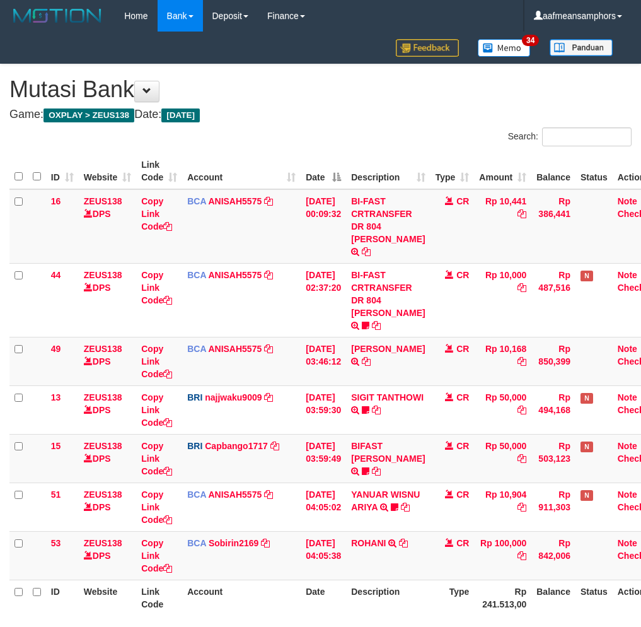
click at [521, 541] on div "**********" at bounding box center [320, 360] width 641 height 593
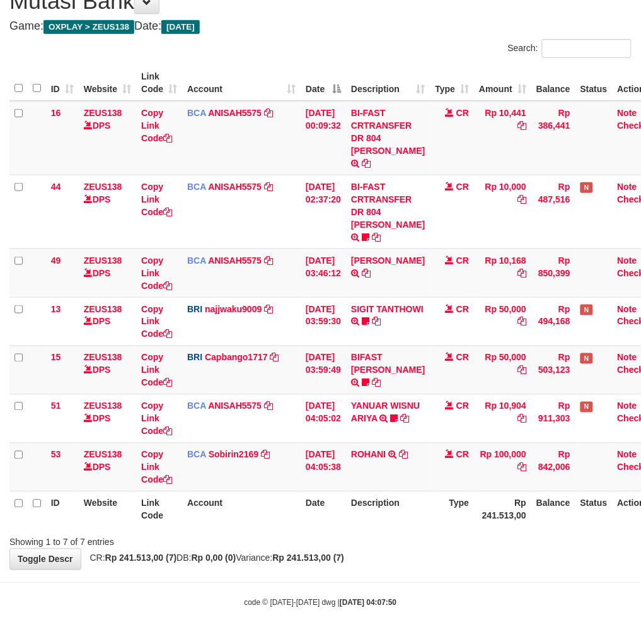
drag, startPoint x: 500, startPoint y: 537, endPoint x: 524, endPoint y: 524, distance: 27.1
click at [502, 537] on div "**********" at bounding box center [320, 272] width 641 height 593
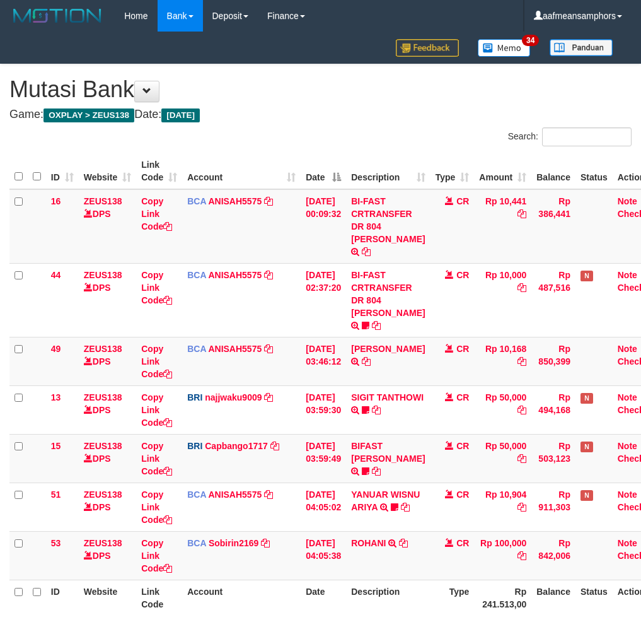
scroll to position [88, 0]
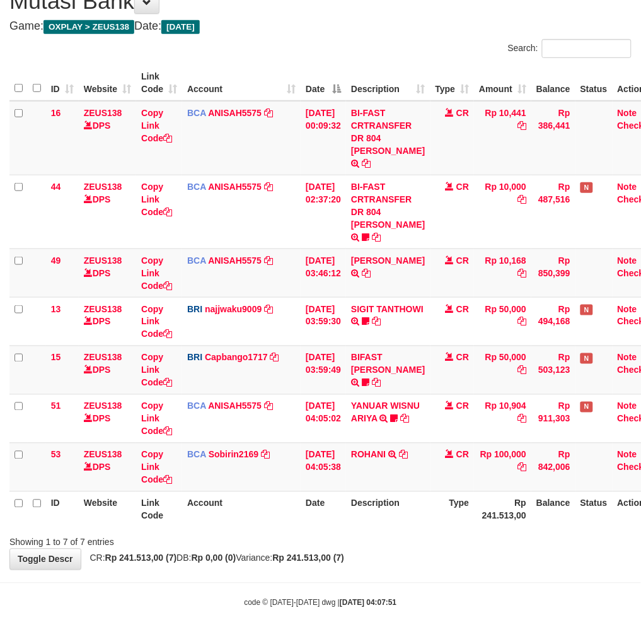
click at [452, 560] on body "Toggle navigation Home Bank Account List Load By Website Group [OXPLAY] ZEUS138…" at bounding box center [320, 276] width 641 height 728
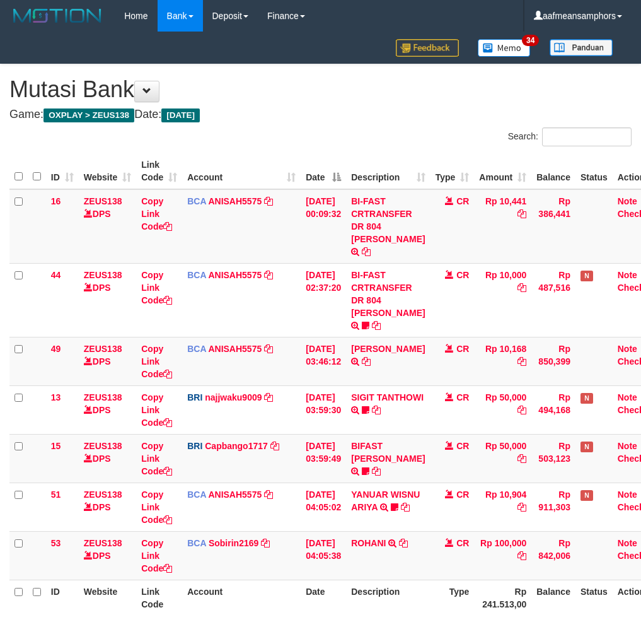
scroll to position [88, 0]
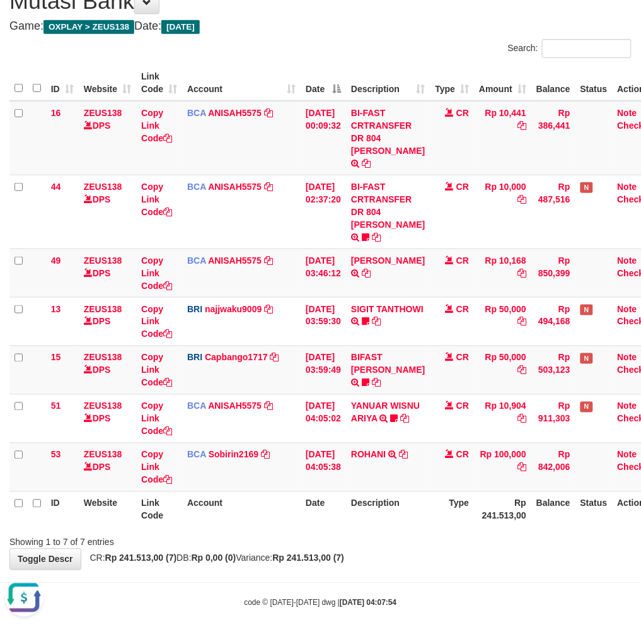
click at [441, 508] on th "Type" at bounding box center [453, 509] width 44 height 36
click at [467, 496] on th "Type" at bounding box center [453, 509] width 44 height 36
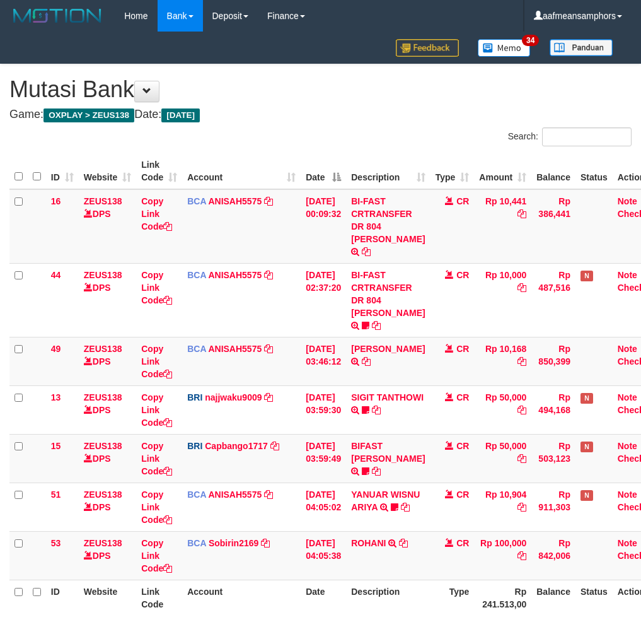
scroll to position [88, 0]
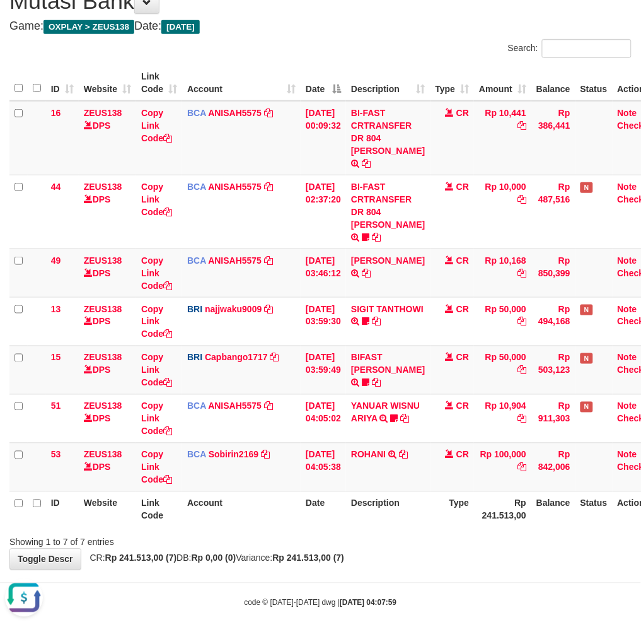
drag, startPoint x: 420, startPoint y: 524, endPoint x: 440, endPoint y: 500, distance: 31.3
click at [419, 531] on div "Showing 1 to 7 of 7 entries" at bounding box center [320, 540] width 641 height 18
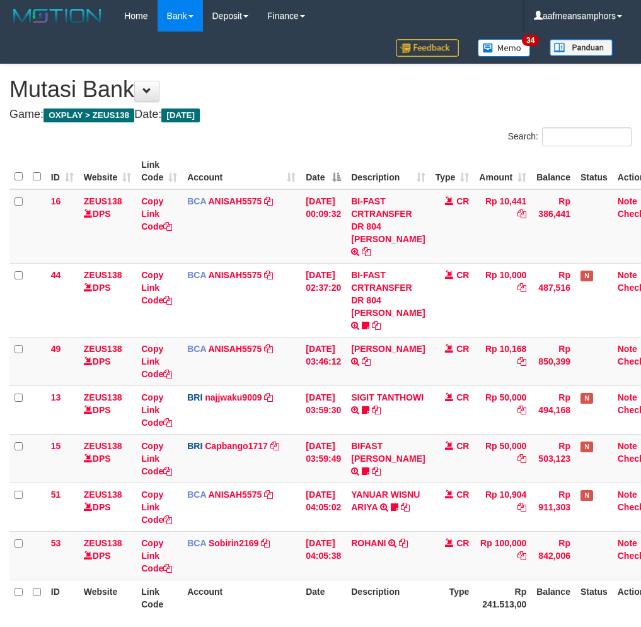
scroll to position [88, 0]
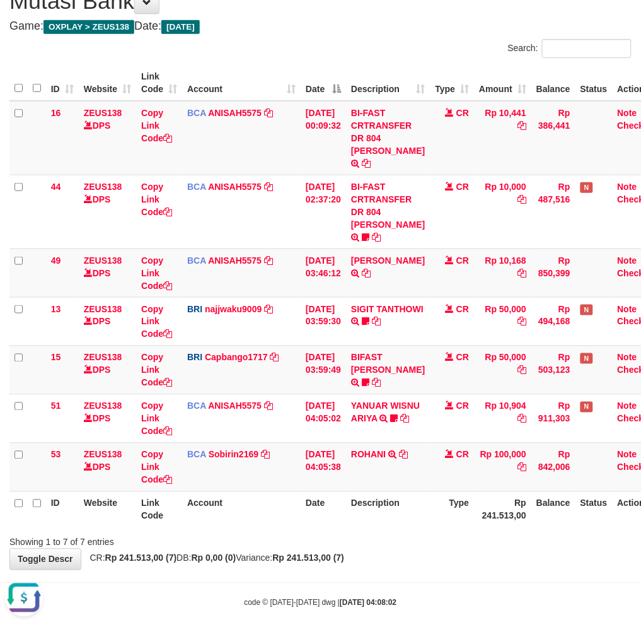
drag, startPoint x: 461, startPoint y: 519, endPoint x: 482, endPoint y: 498, distance: 29.9
click at [463, 531] on div "Showing 1 to 7 of 7 entries" at bounding box center [320, 540] width 641 height 18
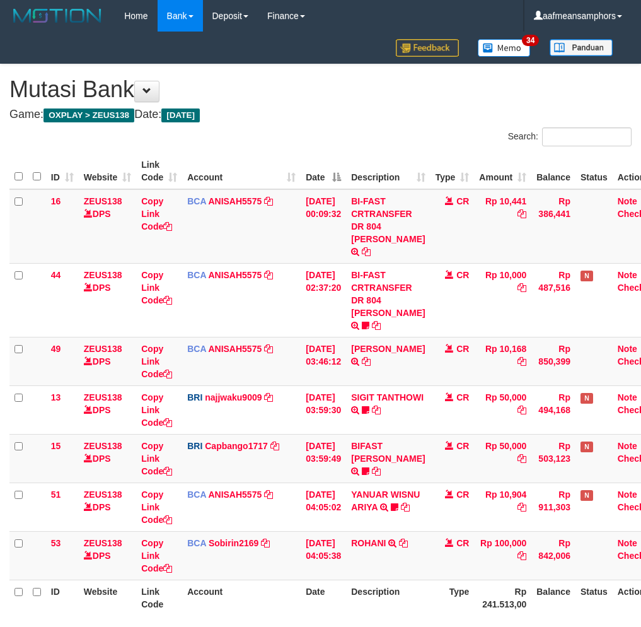
scroll to position [88, 0]
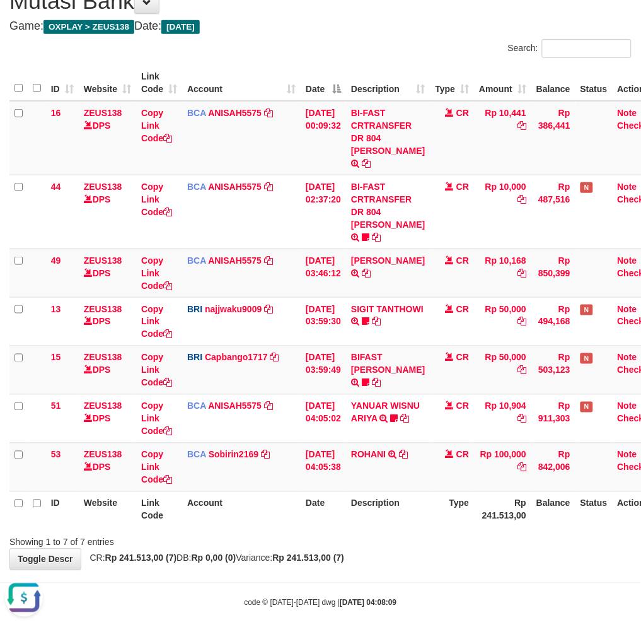
click at [446, 531] on div "Showing 1 to 7 of 7 entries" at bounding box center [320, 540] width 641 height 18
click at [443, 531] on div "Showing 1 to 7 of 7 entries" at bounding box center [320, 540] width 641 height 18
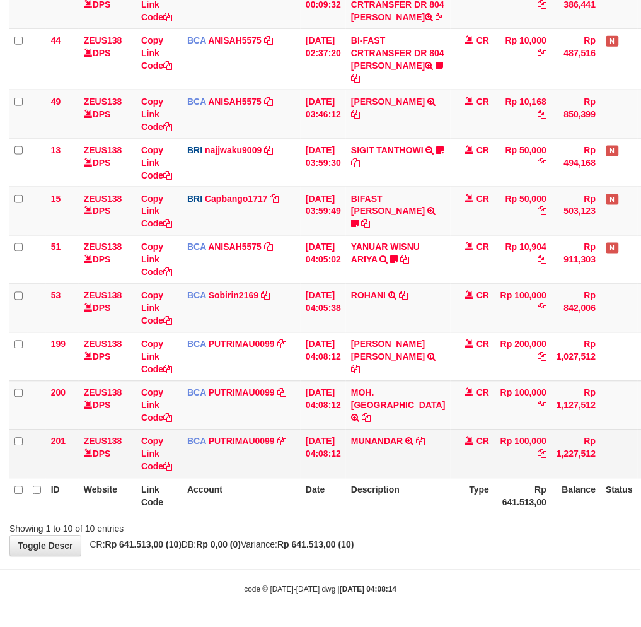
scroll to position [234, 0]
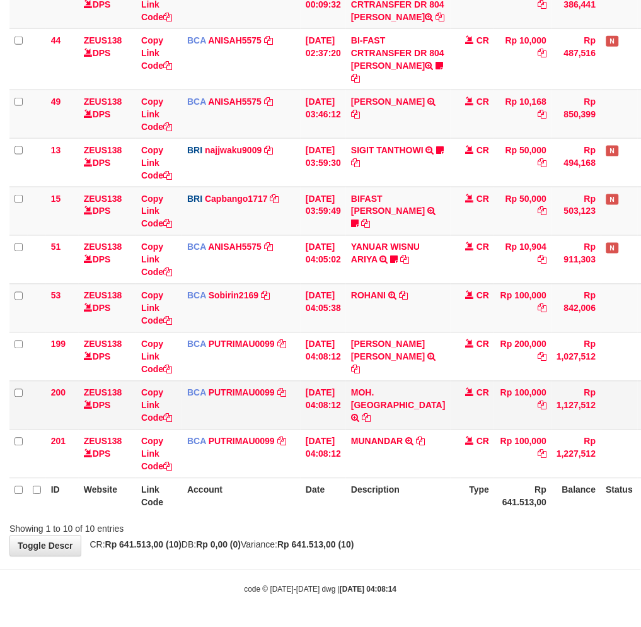
click at [376, 415] on td "MOH. KHADAFI TRSF E-BANKING CR 0110/FTSCY/WS95271 100000.00MOH. KHADAFI" at bounding box center [398, 405] width 105 height 49
copy td "KHADAFI"
click at [488, 566] on body "Toggle navigation Home Bank Account List Load By Website Group [OXPLAY] ZEUS138…" at bounding box center [320, 209] width 641 height 836
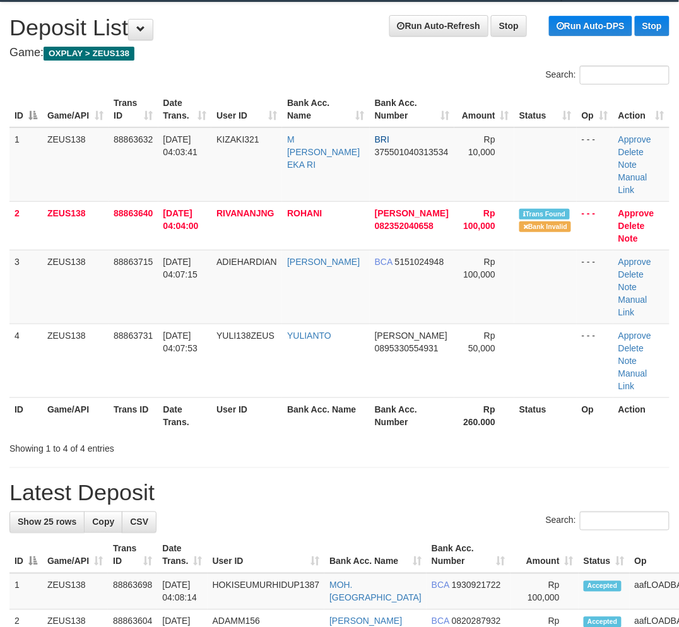
click at [325, 502] on h1 "Latest Deposit" at bounding box center [339, 493] width 660 height 25
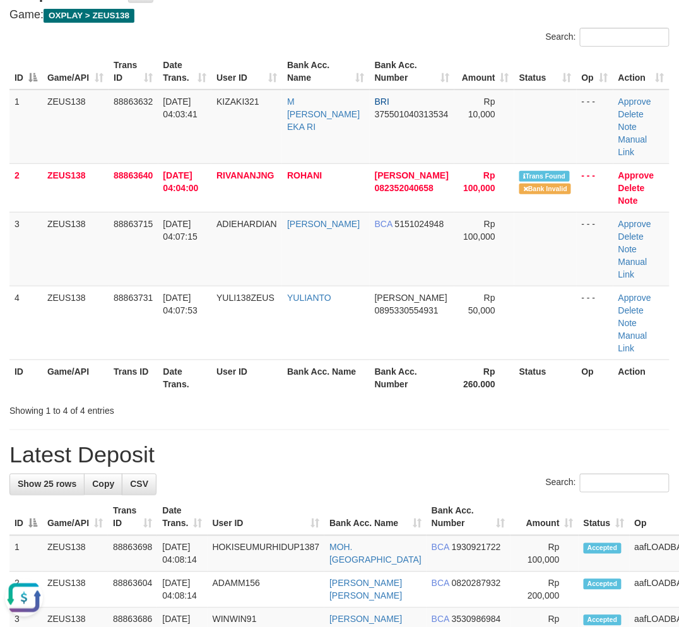
drag, startPoint x: 606, startPoint y: 410, endPoint x: 1, endPoint y: 420, distance: 605.5
click at [603, 411] on div "Showing 1 to 4 of 4 entries" at bounding box center [339, 408] width 679 height 18
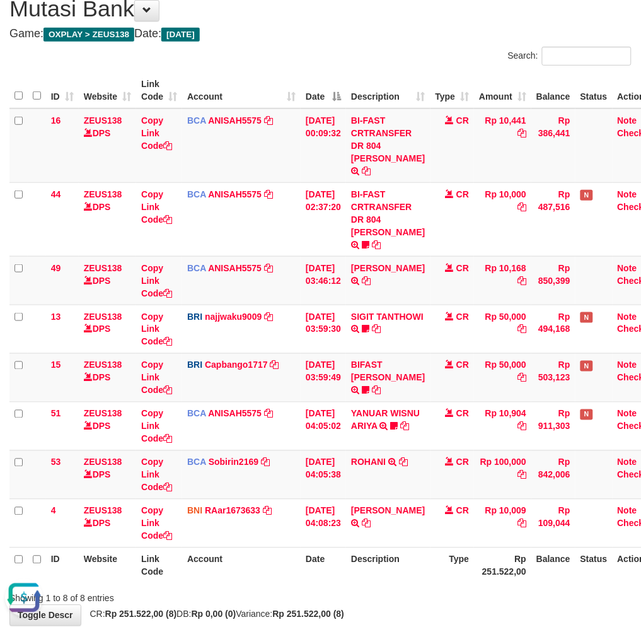
drag, startPoint x: 431, startPoint y: 562, endPoint x: 419, endPoint y: 562, distance: 12.0
click at [426, 564] on tr "ID Website Link Code Account Date Description Type Rp 251.522,00 Balance Status…" at bounding box center [336, 565] width 655 height 36
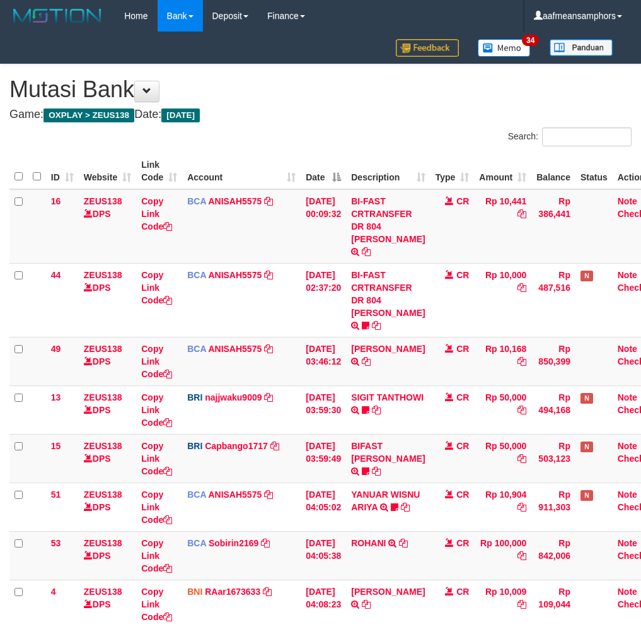
scroll to position [82, 0]
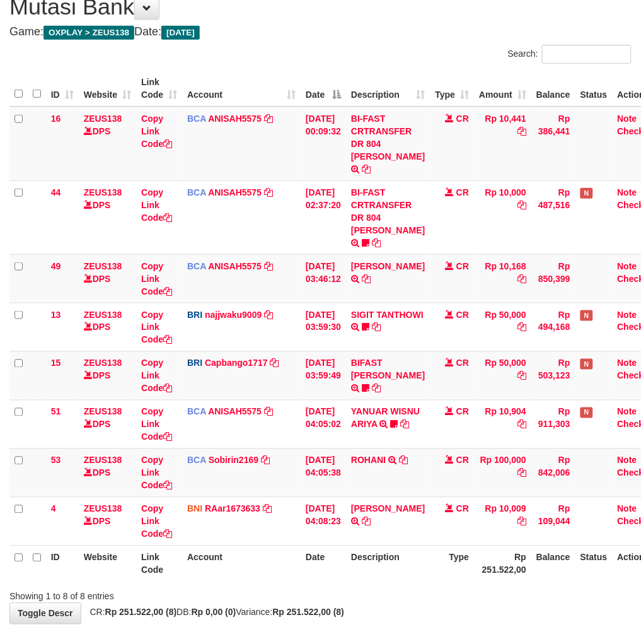
drag, startPoint x: 0, startPoint y: 0, endPoint x: 365, endPoint y: 569, distance: 675.6
click at [365, 569] on div "ID Website Link Code Account Date Description Type Amount Balance Status Action…" at bounding box center [320, 326] width 641 height 518
click at [392, 557] on th "Description" at bounding box center [388, 564] width 84 height 36
click at [380, 563] on th "Description" at bounding box center [388, 564] width 84 height 36
click at [382, 561] on th "Description" at bounding box center [388, 564] width 84 height 36
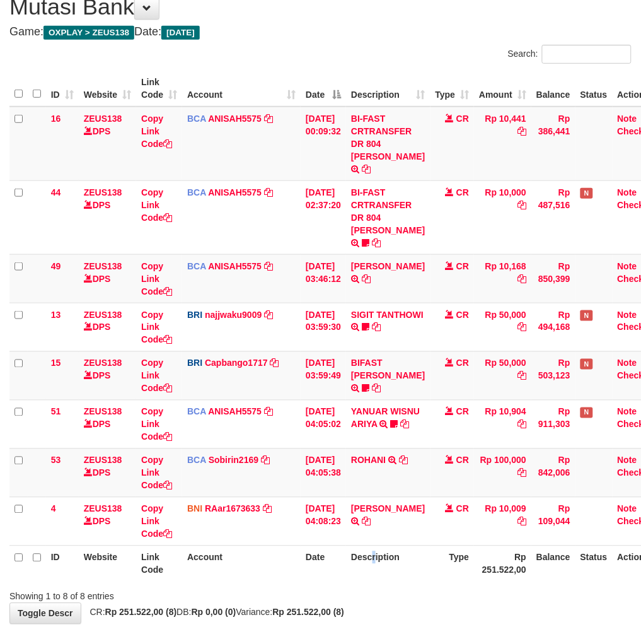
click at [386, 560] on th "Description" at bounding box center [388, 564] width 84 height 36
click at [385, 561] on th "Description" at bounding box center [388, 564] width 84 height 36
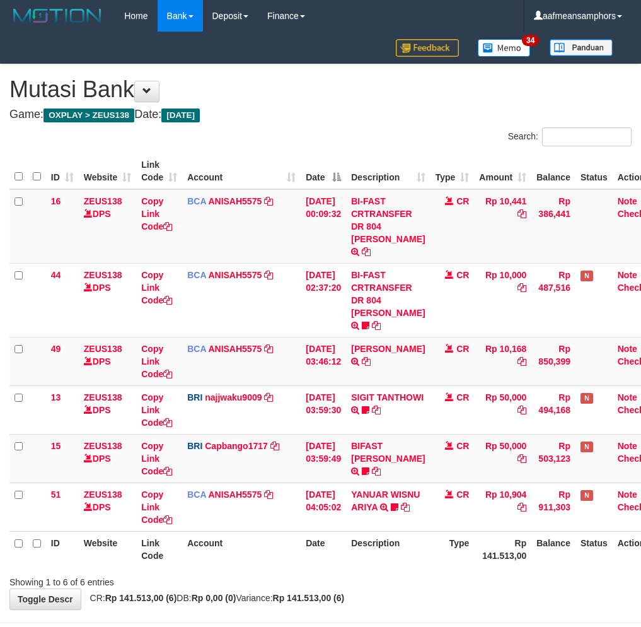
scroll to position [39, 0]
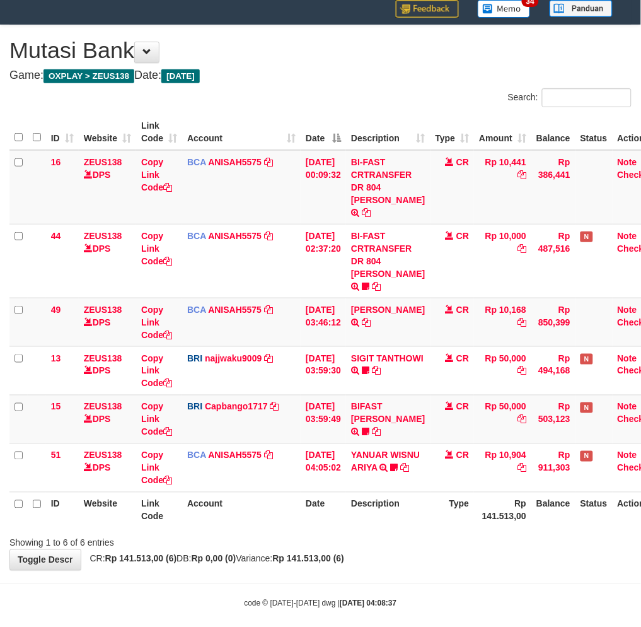
click at [395, 555] on div "**********" at bounding box center [320, 297] width 641 height 545
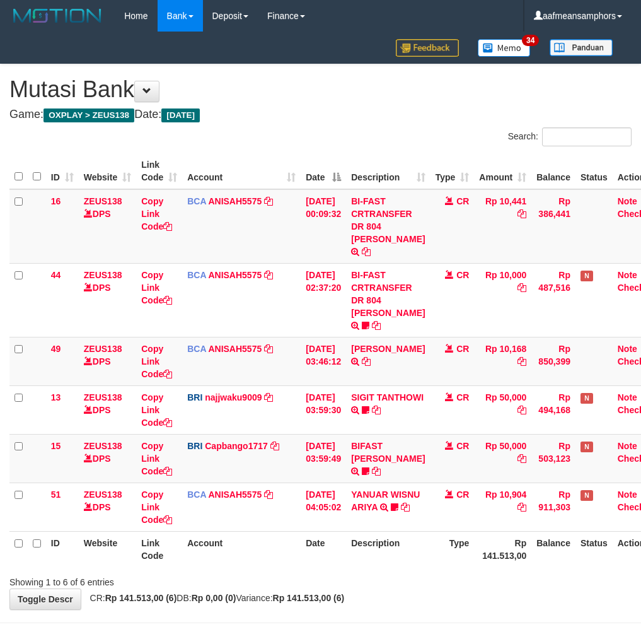
scroll to position [39, 0]
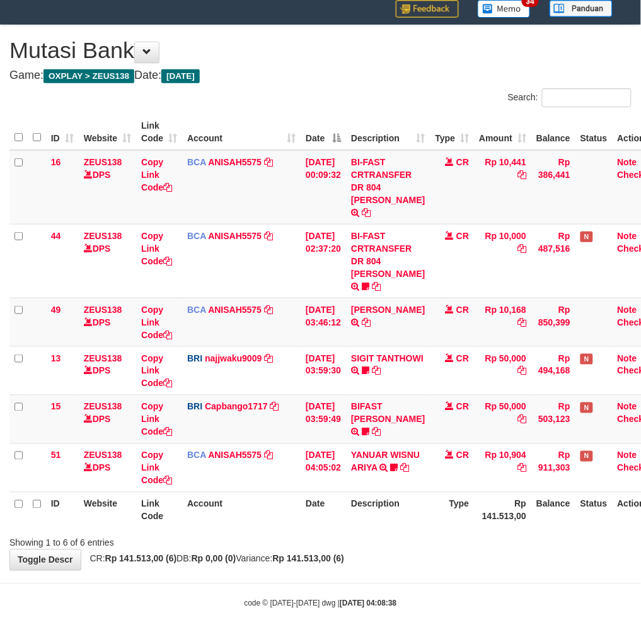
click at [397, 556] on div "**********" at bounding box center [320, 297] width 641 height 545
click at [414, 547] on div "**********" at bounding box center [320, 297] width 641 height 545
click at [464, 559] on body "Toggle navigation Home Bank Account List Load By Website Group [OXPLAY] ZEUS138…" at bounding box center [320, 301] width 641 height 680
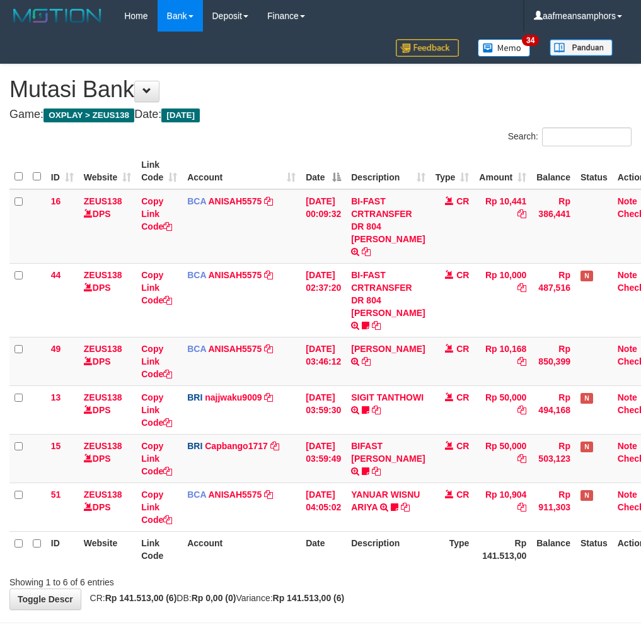
scroll to position [39, 0]
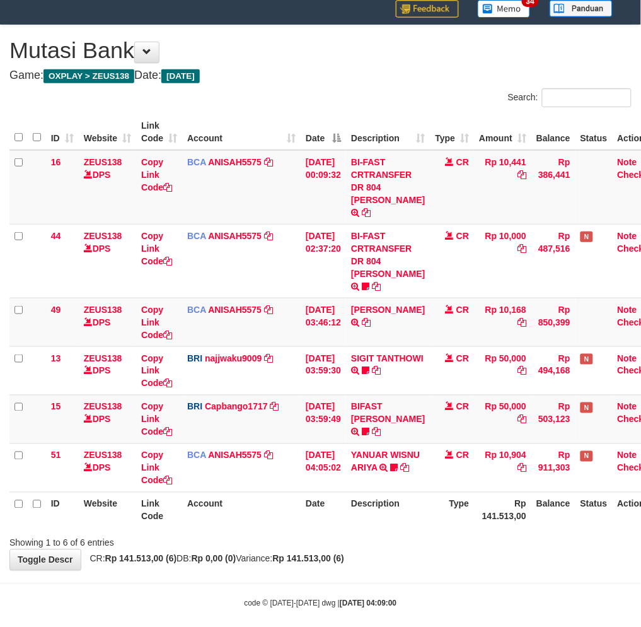
click at [425, 578] on body "Toggle navigation Home Bank Account List Load By Website Group [OXPLAY] ZEUS138…" at bounding box center [320, 301] width 641 height 680
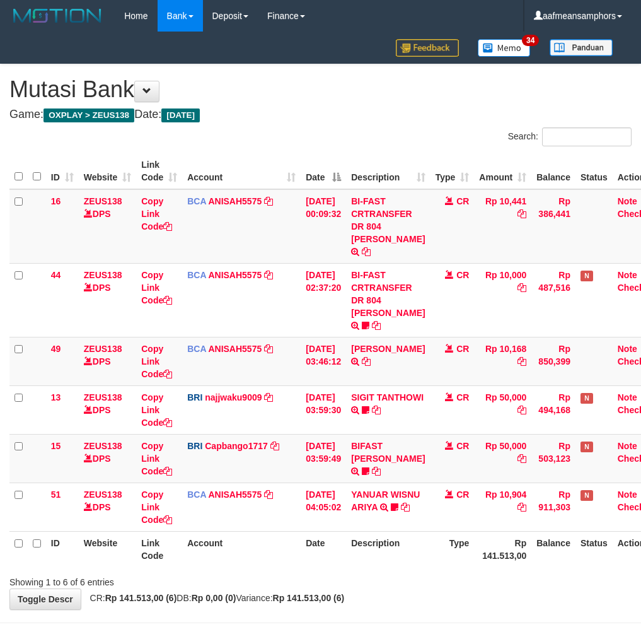
scroll to position [39, 0]
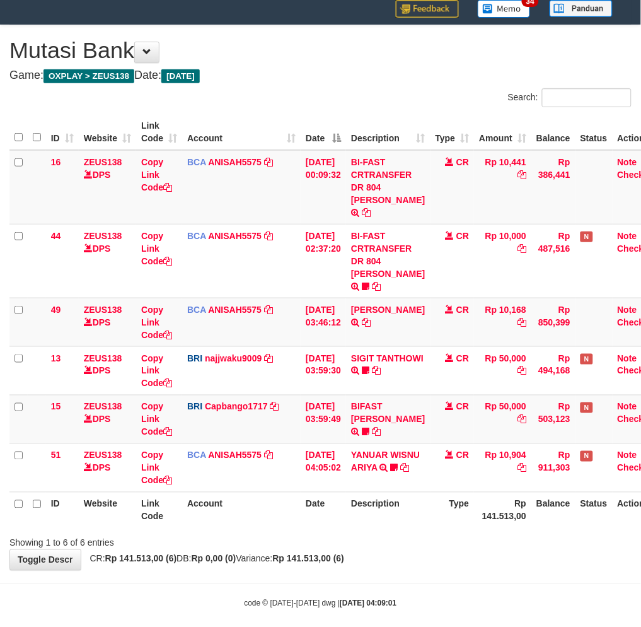
click at [435, 582] on body "Toggle navigation Home Bank Account List Load By Website Group [OXPLAY] ZEUS138…" at bounding box center [320, 301] width 641 height 680
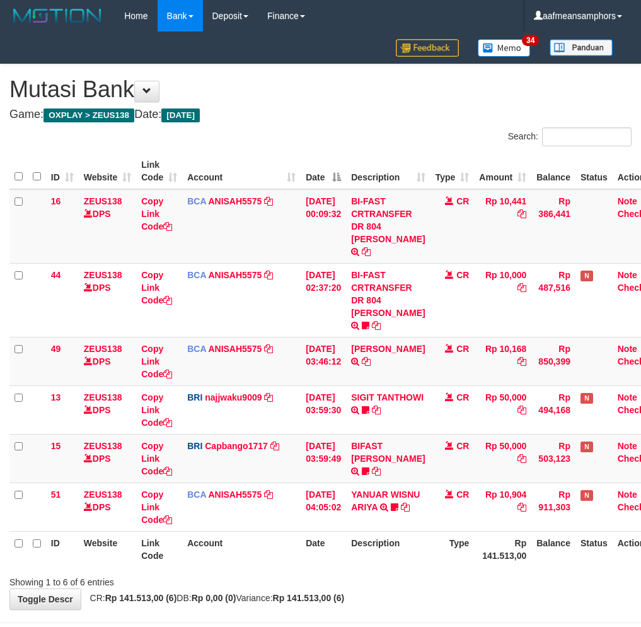
scroll to position [39, 0]
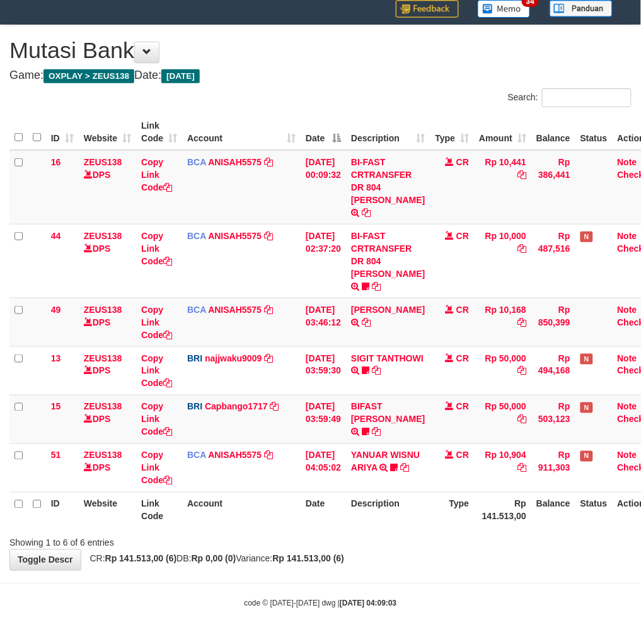
click at [446, 583] on body "Toggle navigation Home Bank Account List Load By Website Group [OXPLAY] ZEUS138…" at bounding box center [320, 301] width 641 height 680
click at [443, 597] on div "code © 2012-2018 dwg | 2025/10/01 04:09:03" at bounding box center [320, 603] width 641 height 13
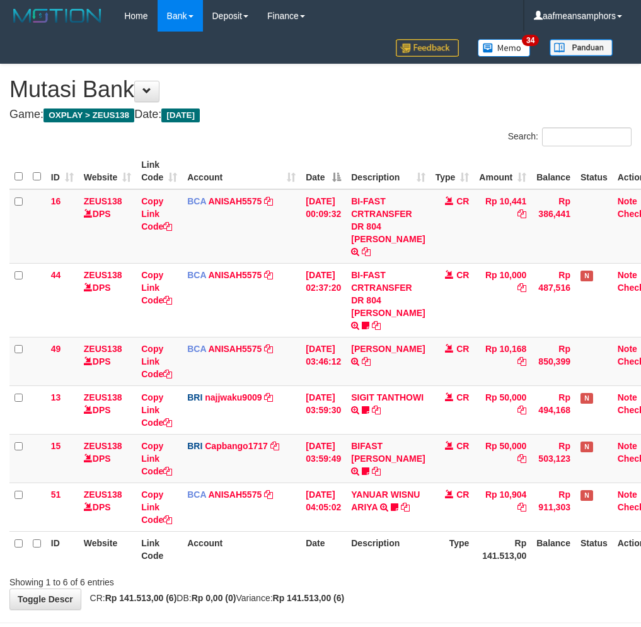
scroll to position [39, 0]
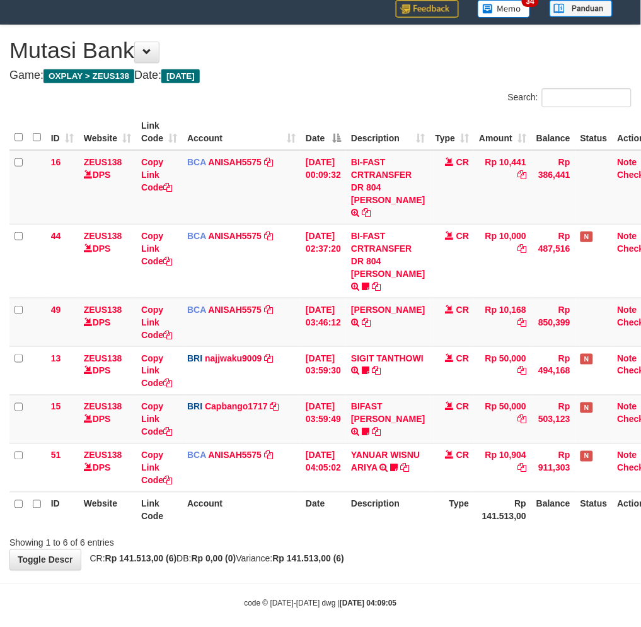
click at [440, 597] on div "code © 2012-2018 dwg | 2025/10/01 04:09:05" at bounding box center [320, 603] width 641 height 13
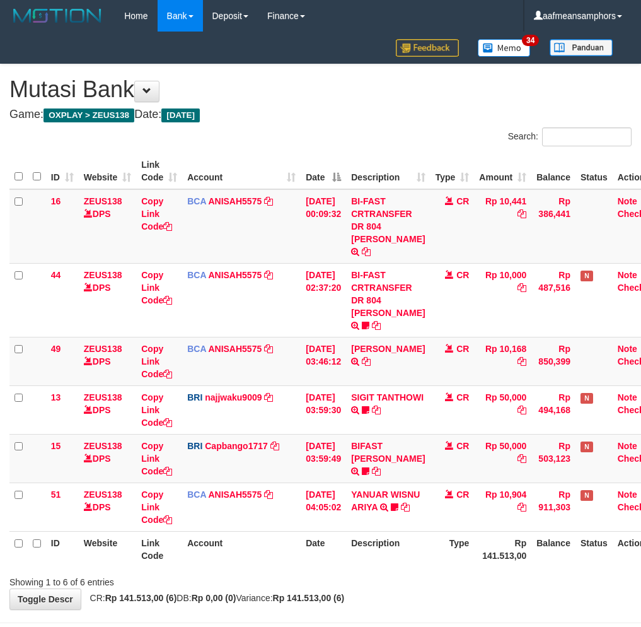
scroll to position [39, 0]
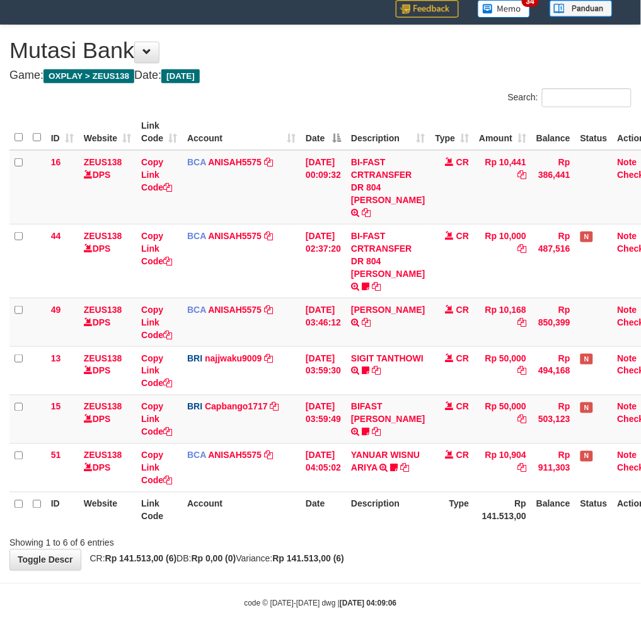
click at [432, 596] on body "Toggle navigation Home Bank Account List Load By Website Group [OXPLAY] ZEUS138…" at bounding box center [320, 301] width 641 height 680
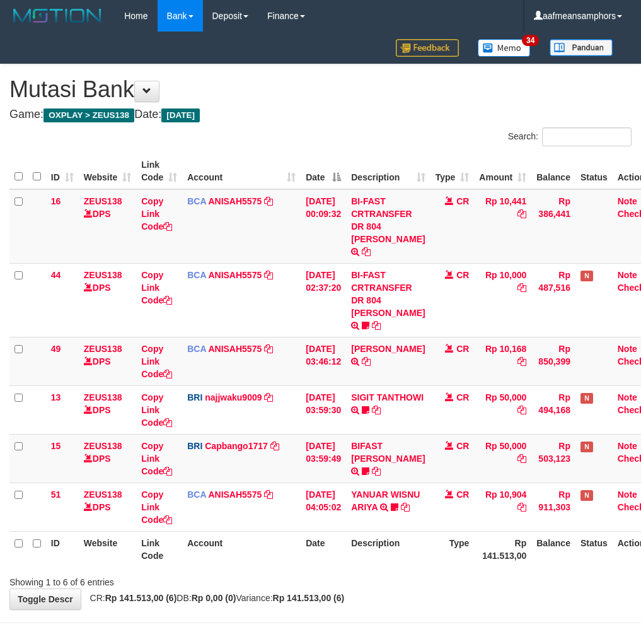
scroll to position [39, 0]
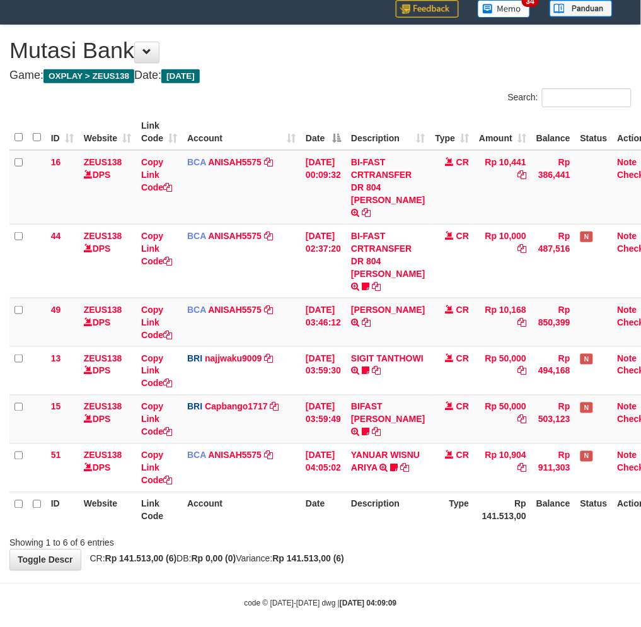
click at [458, 574] on body "Toggle navigation Home Bank Account List Load By Website Group [OXPLAY] ZEUS138…" at bounding box center [320, 301] width 641 height 680
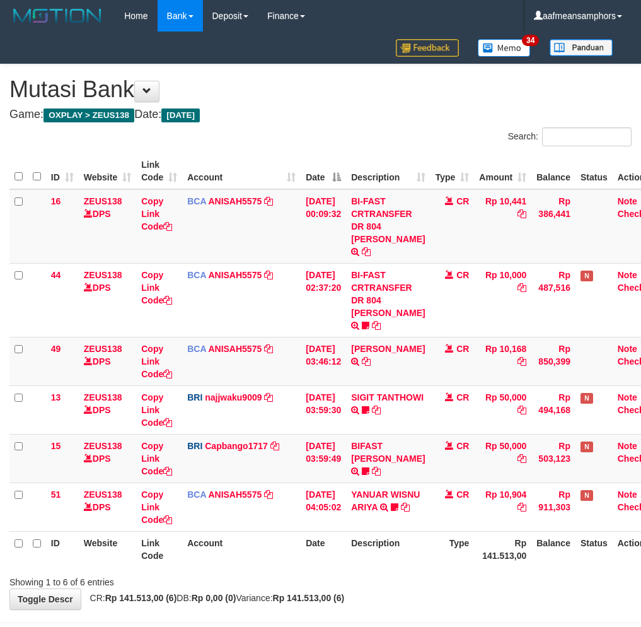
scroll to position [39, 0]
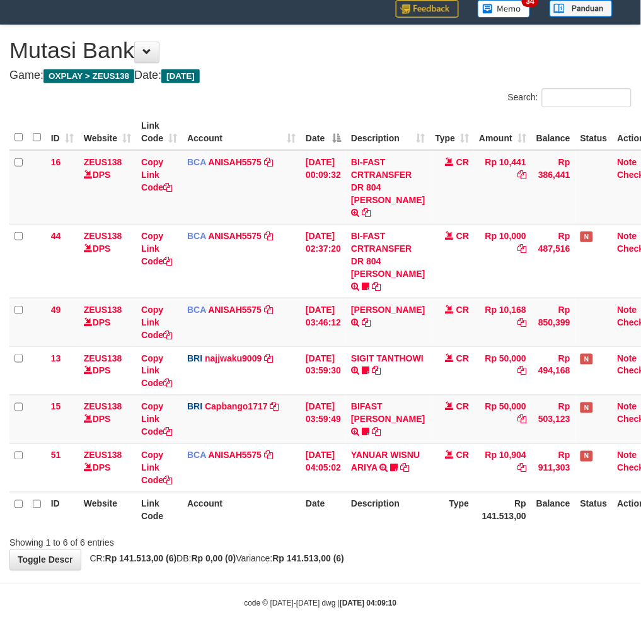
click at [431, 566] on body "Toggle navigation Home Bank Account List Load By Website Group [OXPLAY] ZEUS138…" at bounding box center [320, 301] width 641 height 680
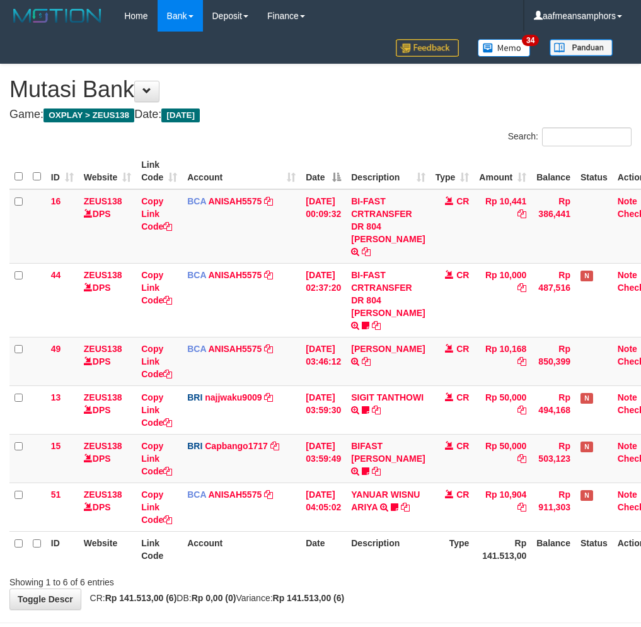
scroll to position [39, 0]
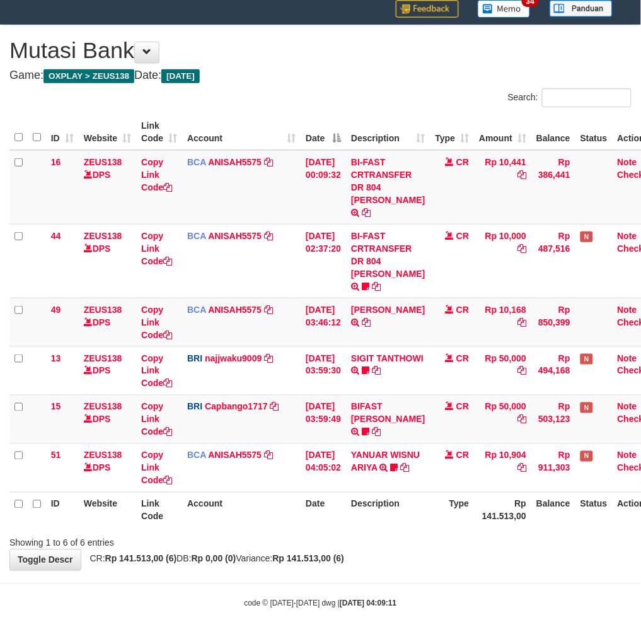
click at [434, 564] on body "Toggle navigation Home Bank Account List Load By Website Group [OXPLAY] ZEUS138…" at bounding box center [320, 301] width 641 height 680
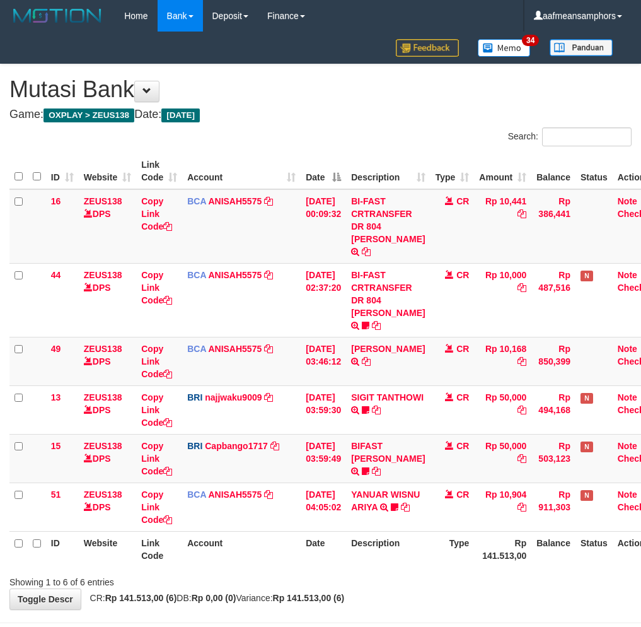
scroll to position [39, 0]
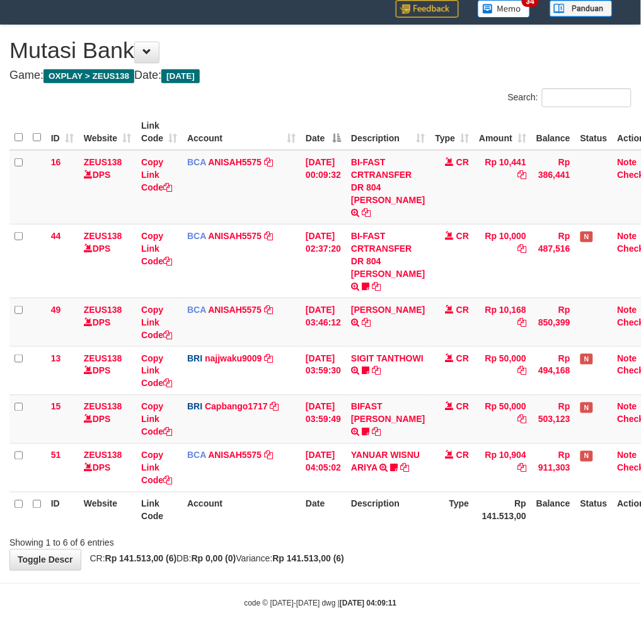
click at [463, 571] on body "Toggle navigation Home Bank Account List Load By Website Group [OXPLAY] ZEUS138…" at bounding box center [320, 301] width 641 height 680
click at [460, 570] on body "Toggle navigation Home Bank Account List Load By Website Group [OXPLAY] ZEUS138…" at bounding box center [320, 301] width 641 height 680
click at [450, 568] on body "Toggle navigation Home Bank Account List Load By Website Group [OXPLAY] ZEUS138…" at bounding box center [320, 301] width 641 height 680
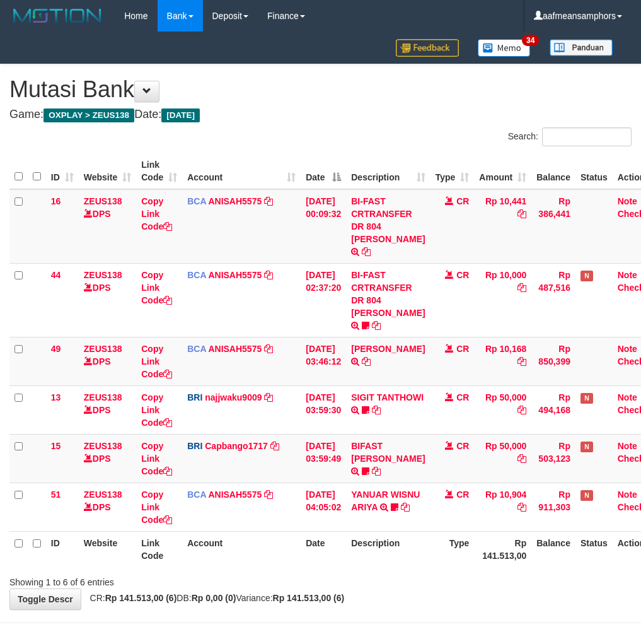
scroll to position [39, 0]
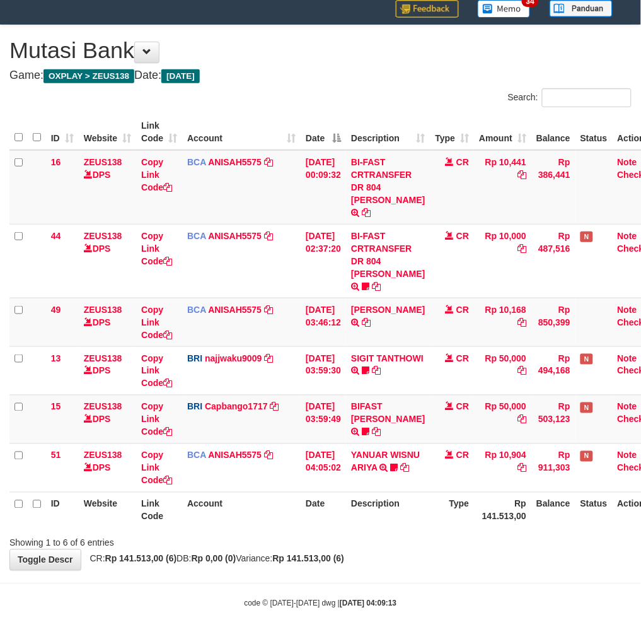
click at [420, 566] on body "Toggle navigation Home Bank Account List Load By Website Group [OXPLAY] ZEUS138…" at bounding box center [320, 301] width 641 height 680
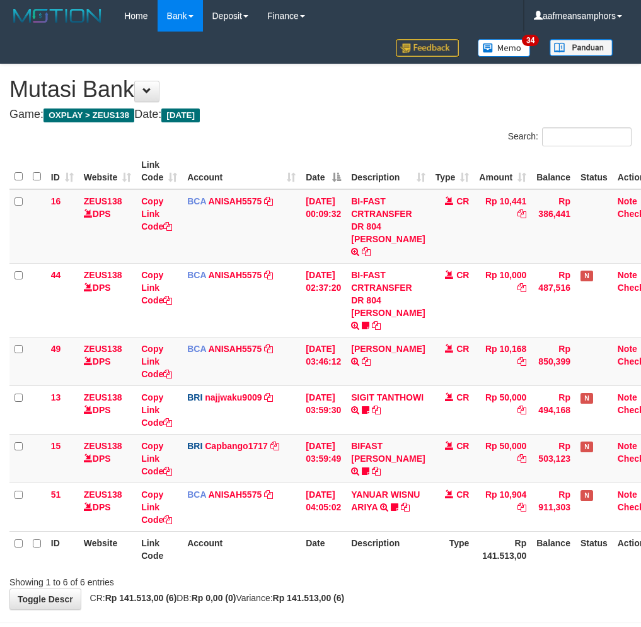
scroll to position [39, 0]
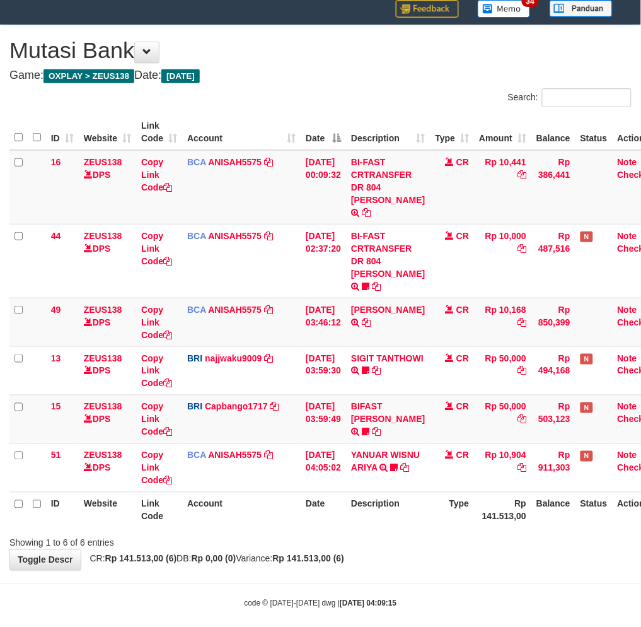
drag, startPoint x: 0, startPoint y: 0, endPoint x: 413, endPoint y: 560, distance: 695.9
click at [413, 560] on body "Toggle navigation Home Bank Account List Load By Website Group [OXPLAY] ZEUS138…" at bounding box center [320, 301] width 641 height 680
click at [417, 532] on div "Showing 1 to 6 of 6 entries" at bounding box center [320, 541] width 641 height 18
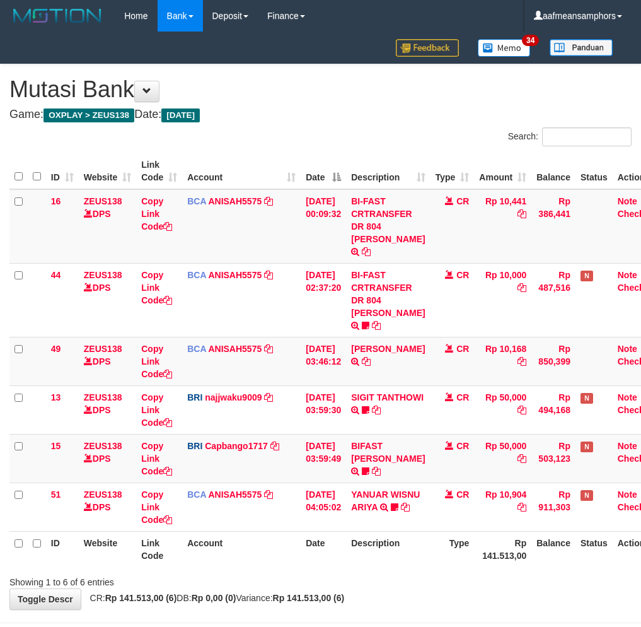
scroll to position [39, 0]
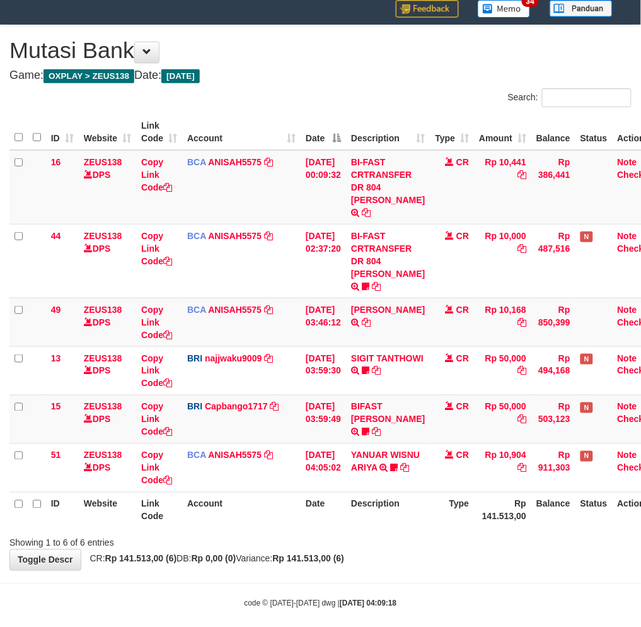
click at [457, 559] on body "Toggle navigation Home Bank Account List Load By Website Group [OXPLAY] ZEUS138…" at bounding box center [320, 301] width 641 height 680
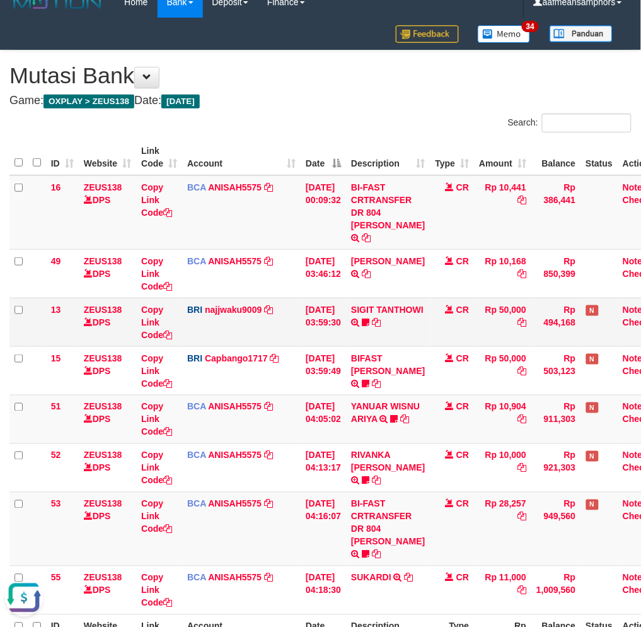
drag, startPoint x: 469, startPoint y: 325, endPoint x: 472, endPoint y: 317, distance: 8.8
click at [469, 325] on td "CR" at bounding box center [453, 322] width 44 height 49
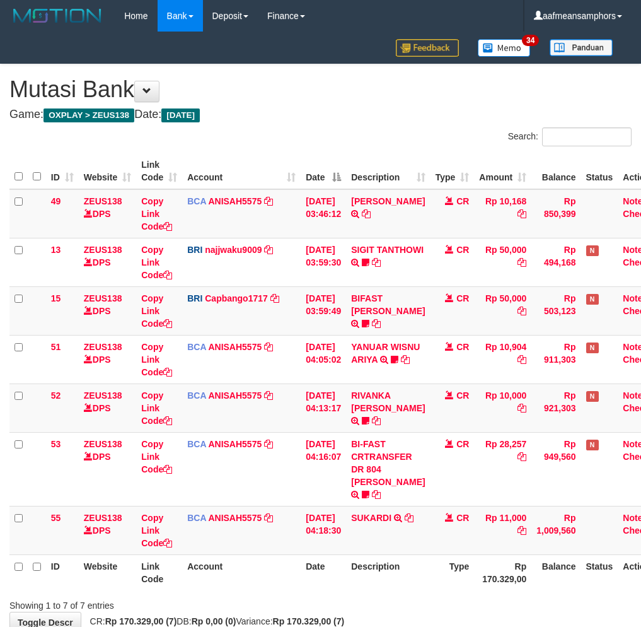
scroll to position [88, 0]
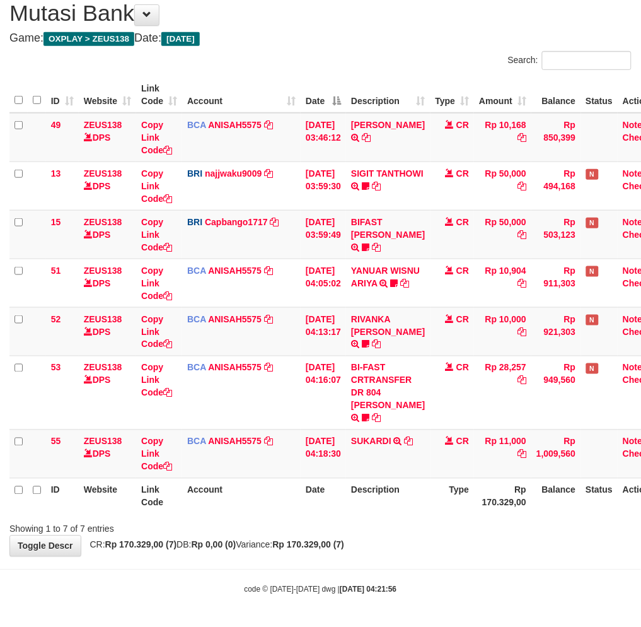
click at [418, 544] on div "**********" at bounding box center [320, 272] width 641 height 568
drag, startPoint x: 417, startPoint y: 544, endPoint x: 437, endPoint y: 533, distance: 22.6
click at [420, 544] on div "**********" at bounding box center [320, 272] width 641 height 568
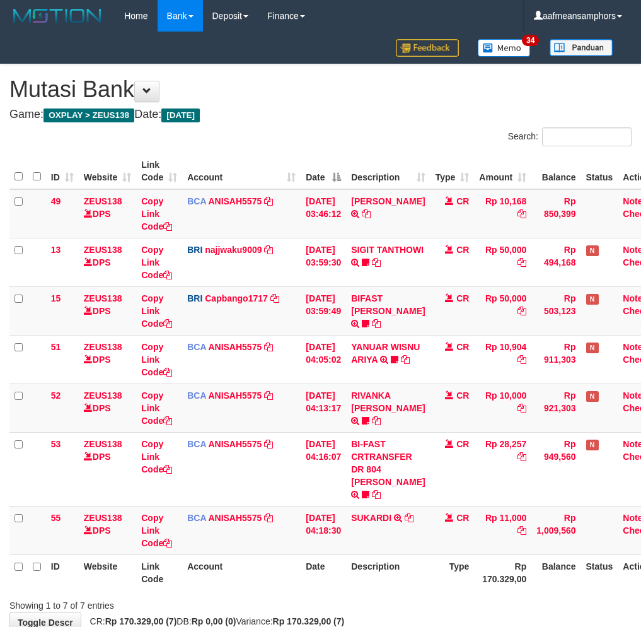
scroll to position [88, 0]
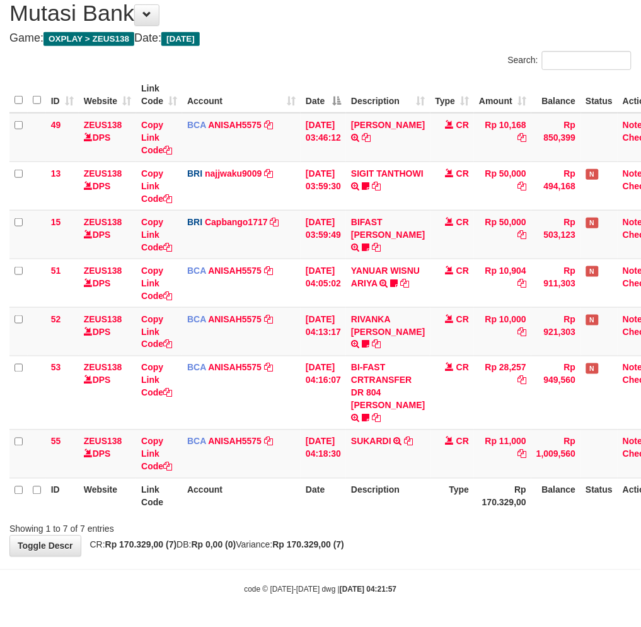
click at [406, 522] on div "Showing 1 to 7 of 7 entries" at bounding box center [320, 527] width 641 height 18
click at [416, 518] on div "Showing 1 to 7 of 7 entries" at bounding box center [320, 527] width 641 height 18
click at [431, 542] on div "**********" at bounding box center [320, 272] width 641 height 568
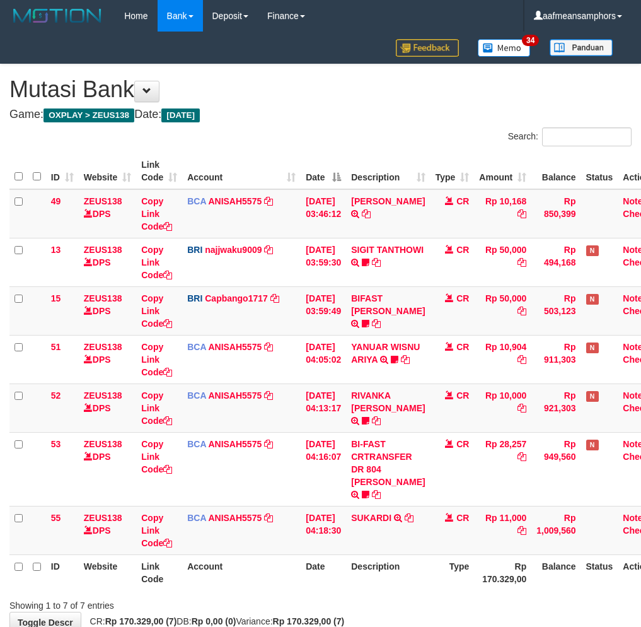
scroll to position [88, 0]
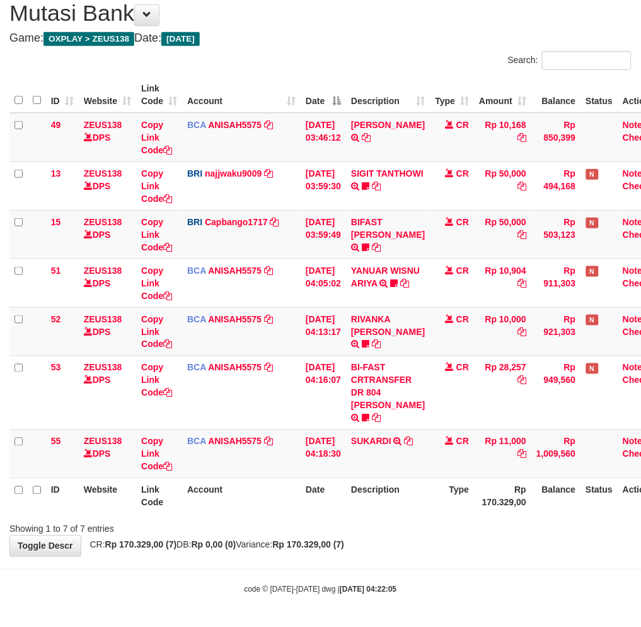
click at [418, 547] on div "**********" at bounding box center [320, 272] width 641 height 568
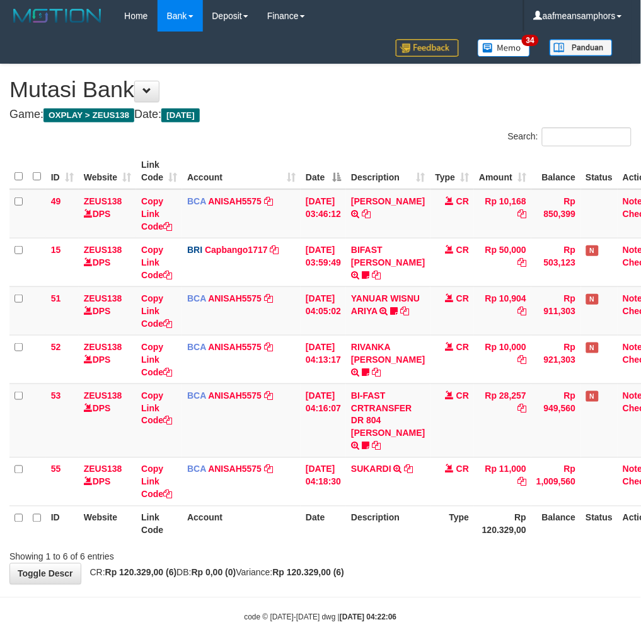
click at [399, 538] on th "Description" at bounding box center [388, 524] width 84 height 36
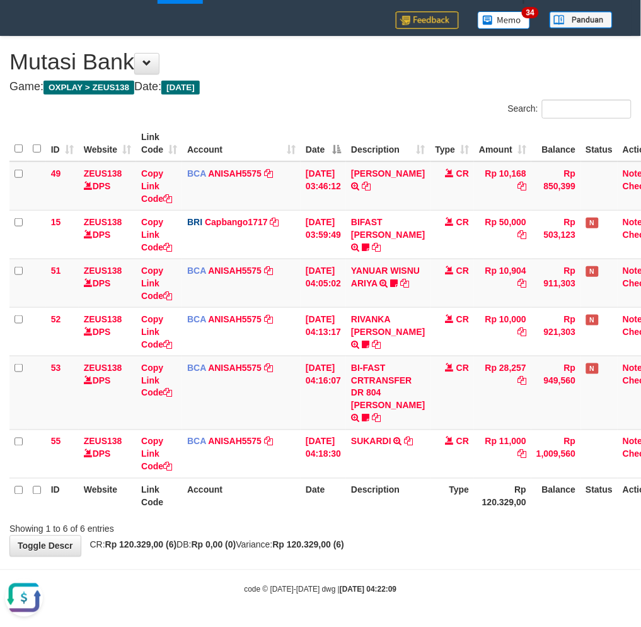
click at [434, 524] on div "Showing 1 to 6 of 6 entries" at bounding box center [320, 527] width 641 height 18
click at [433, 522] on div "Showing 1 to 6 of 6 entries" at bounding box center [320, 527] width 641 height 18
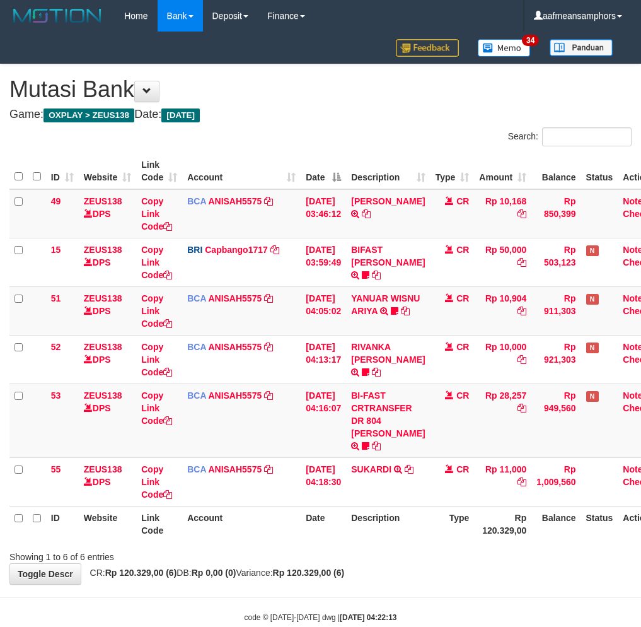
scroll to position [39, 0]
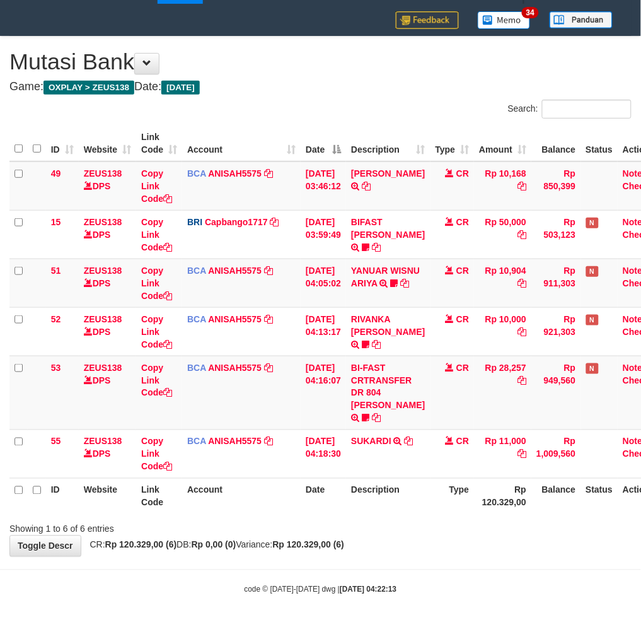
click at [431, 513] on th "Type" at bounding box center [453, 496] width 44 height 36
click at [427, 513] on tr "ID Website Link Code Account Date Description Type Rp 120.329,00 Balance Status…" at bounding box center [339, 496] width 660 height 36
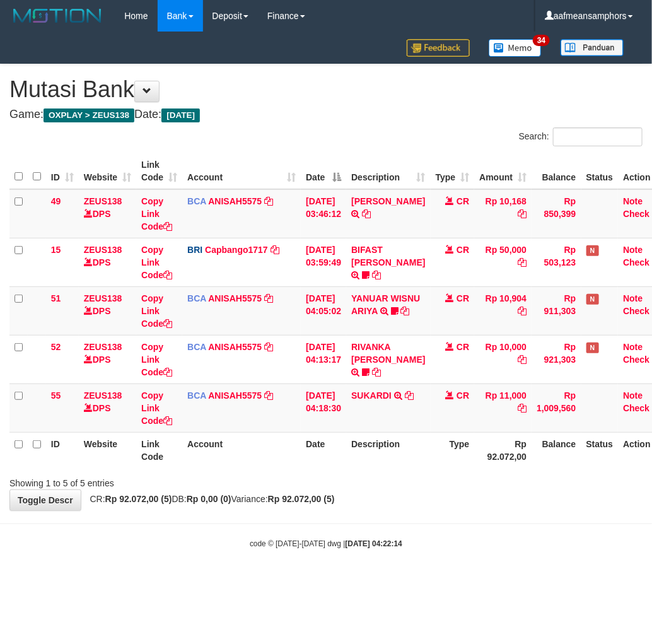
scroll to position [0, 10]
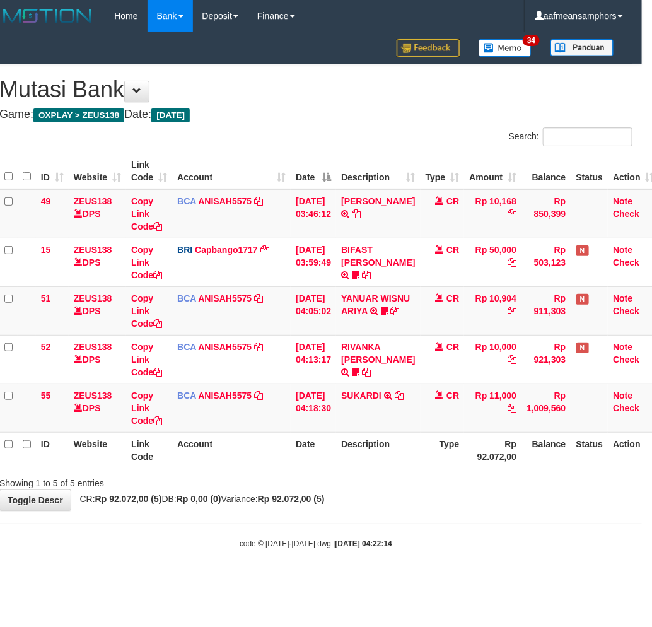
click at [396, 534] on body "Toggle navigation Home Bank Account List Load By Website Group [OXPLAY] ZEUS138…" at bounding box center [316, 290] width 652 height 581
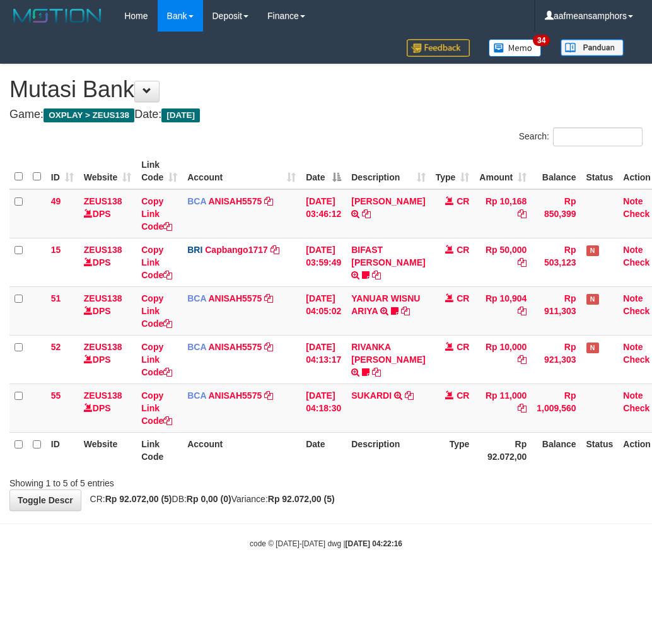
scroll to position [0, 10]
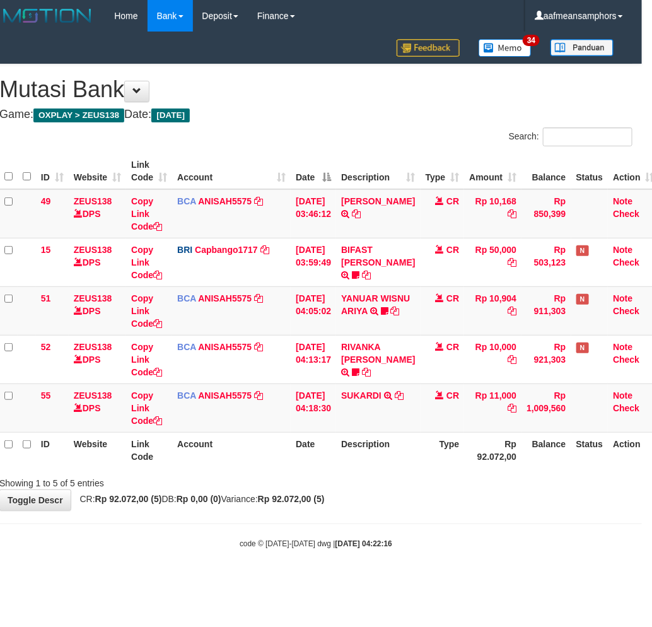
drag, startPoint x: 332, startPoint y: 523, endPoint x: 360, endPoint y: 518, distance: 28.2
click at [332, 523] on hr at bounding box center [316, 523] width 652 height 1
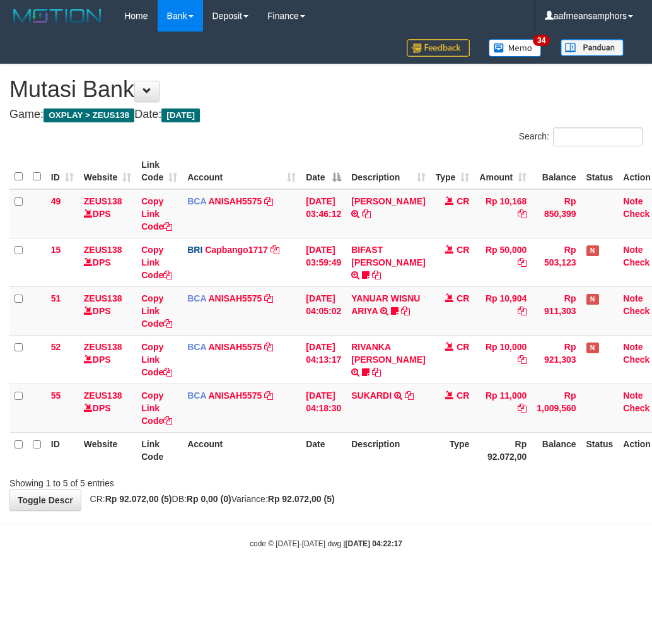
scroll to position [0, 10]
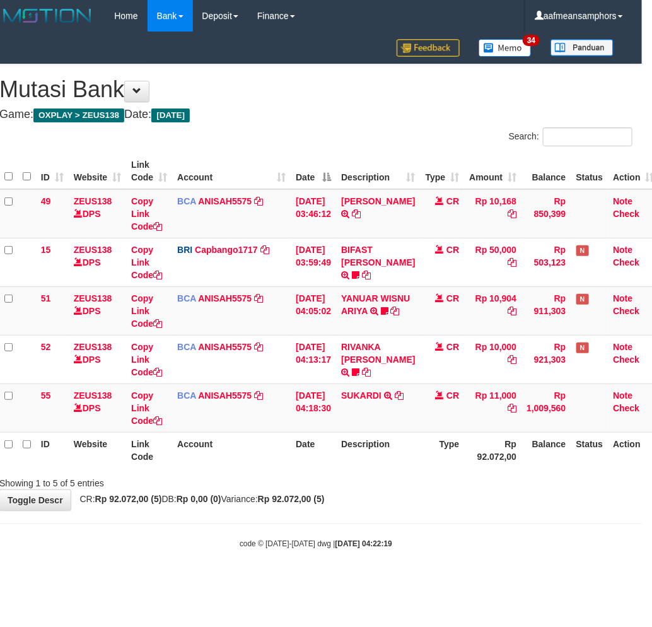
click at [387, 477] on div "Showing 1 to 5 of 5 entries" at bounding box center [316, 481] width 652 height 18
click at [477, 506] on div "**********" at bounding box center [316, 287] width 652 height 446
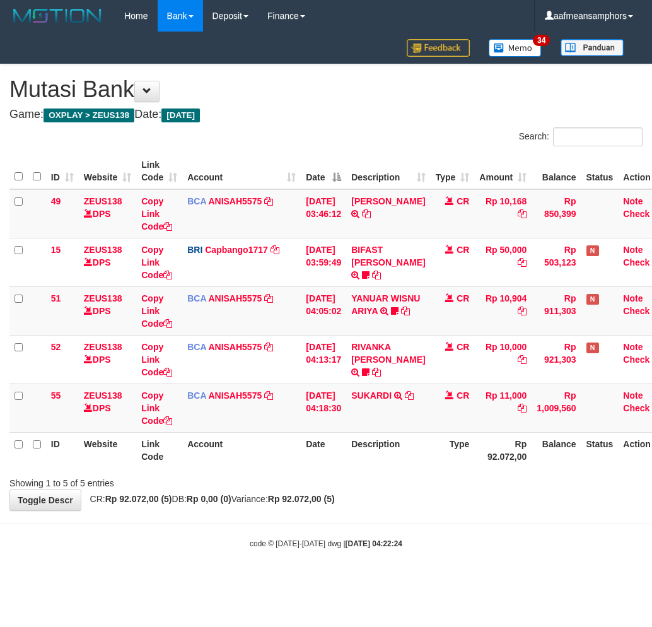
scroll to position [0, 10]
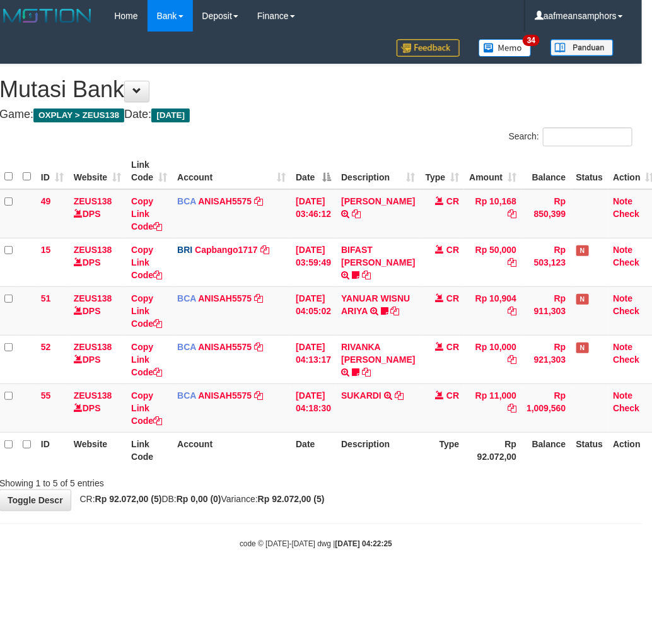
drag, startPoint x: 502, startPoint y: 517, endPoint x: 508, endPoint y: 501, distance: 17.6
click at [501, 517] on body "Toggle navigation Home Bank Account List Load By Website Group [OXPLAY] ZEUS138…" at bounding box center [316, 290] width 652 height 581
click at [462, 497] on div "**********" at bounding box center [316, 287] width 652 height 446
drag, startPoint x: 382, startPoint y: 511, endPoint x: 375, endPoint y: 514, distance: 7.4
click at [375, 514] on body "Toggle navigation Home Bank Account List Load By Website Group [OXPLAY] ZEUS138…" at bounding box center [316, 290] width 652 height 581
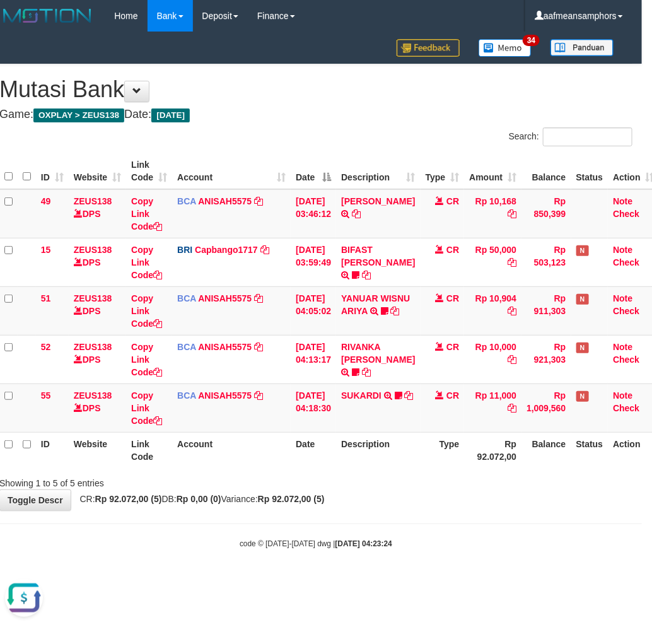
click at [414, 479] on div "Showing 1 to 5 of 5 entries" at bounding box center [316, 481] width 652 height 18
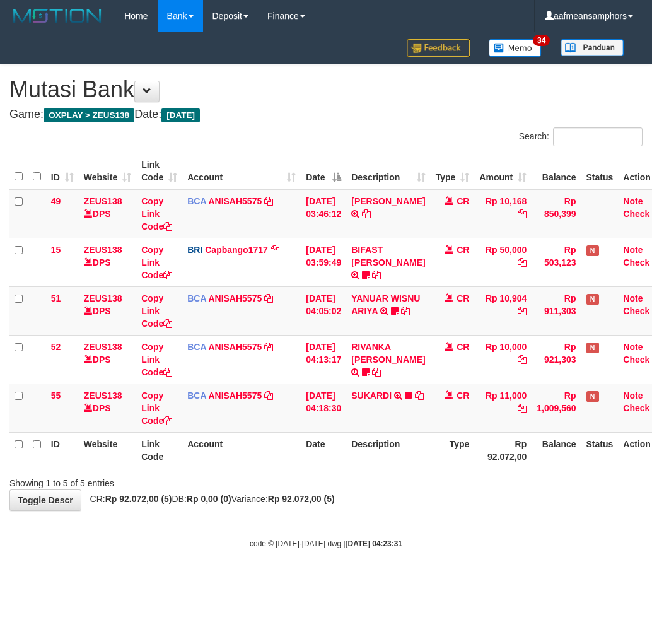
scroll to position [0, 10]
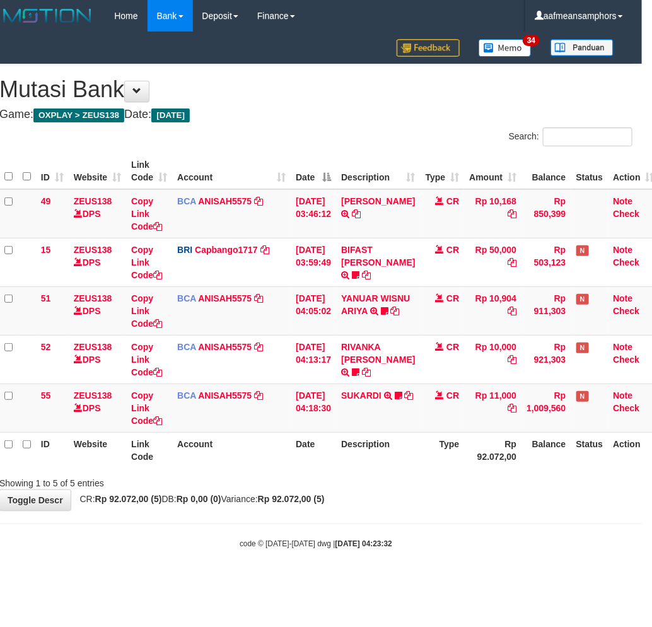
click at [469, 528] on body "Toggle navigation Home Bank Account List Load By Website Group [OXPLAY] ZEUS138…" at bounding box center [316, 290] width 652 height 581
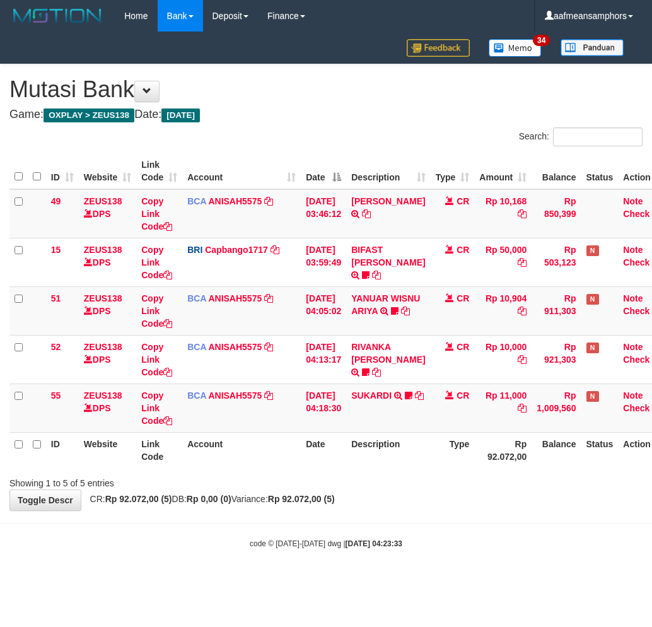
scroll to position [0, 10]
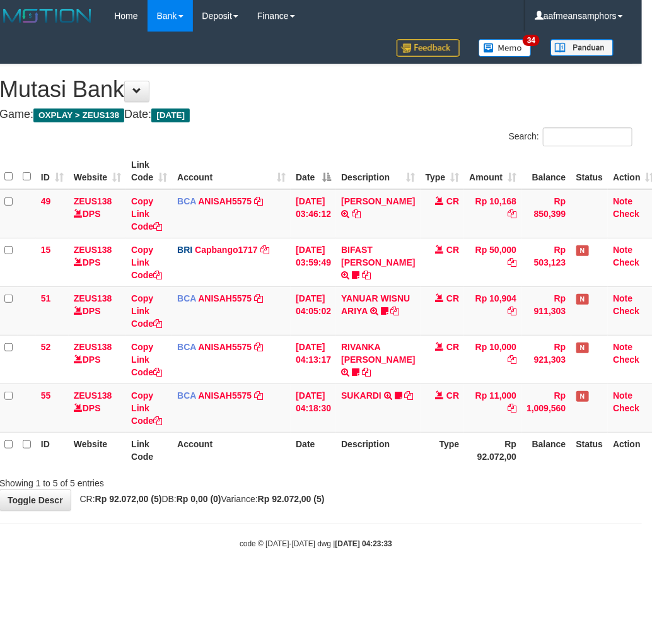
click at [393, 540] on div "code © 2012-2018 dwg | 2025/10/01 04:23:33" at bounding box center [316, 543] width 652 height 13
drag, startPoint x: 411, startPoint y: 531, endPoint x: 402, endPoint y: 532, distance: 8.9
click at [402, 532] on body "Toggle navigation Home Bank Account List Load By Website Group [OXPLAY] ZEUS138…" at bounding box center [316, 290] width 652 height 581
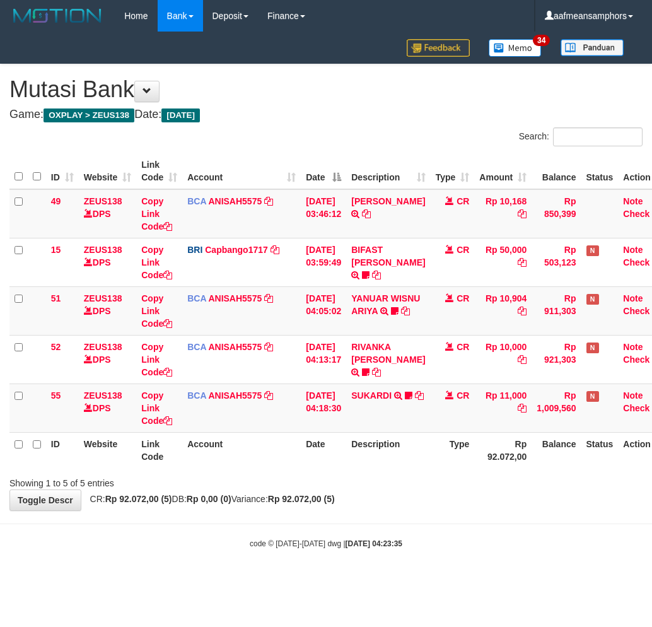
scroll to position [0, 10]
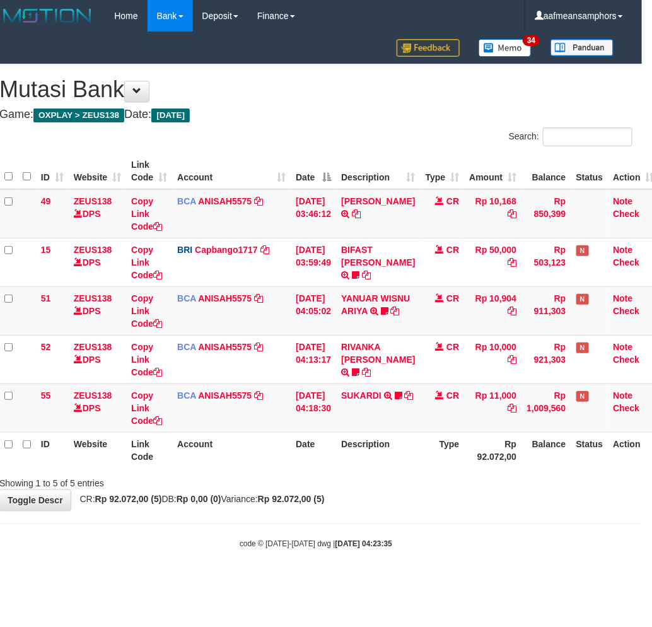
click at [434, 523] on hr at bounding box center [316, 523] width 652 height 1
drag, startPoint x: 388, startPoint y: 491, endPoint x: 369, endPoint y: 489, distance: 19.0
click at [375, 493] on div "**********" at bounding box center [316, 287] width 652 height 446
click at [364, 483] on div "Showing 1 to 5 of 5 entries" at bounding box center [316, 481] width 652 height 18
click at [390, 474] on div "Showing 1 to 5 of 5 entries" at bounding box center [316, 481] width 652 height 18
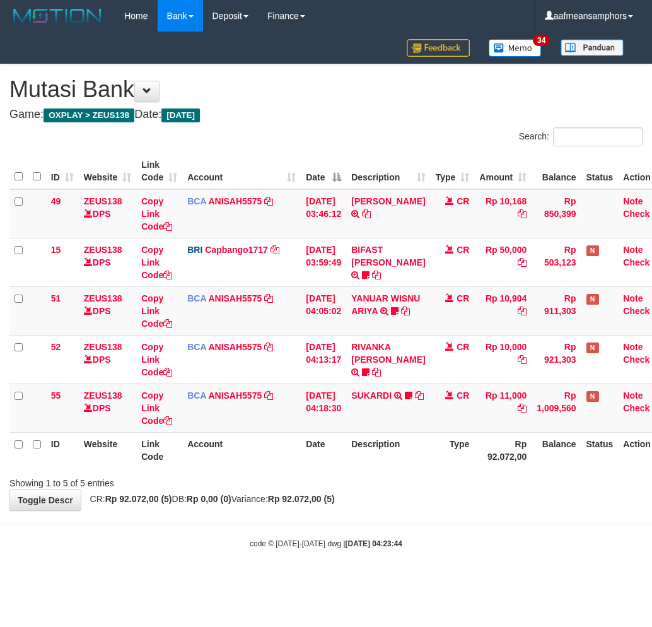
scroll to position [0, 10]
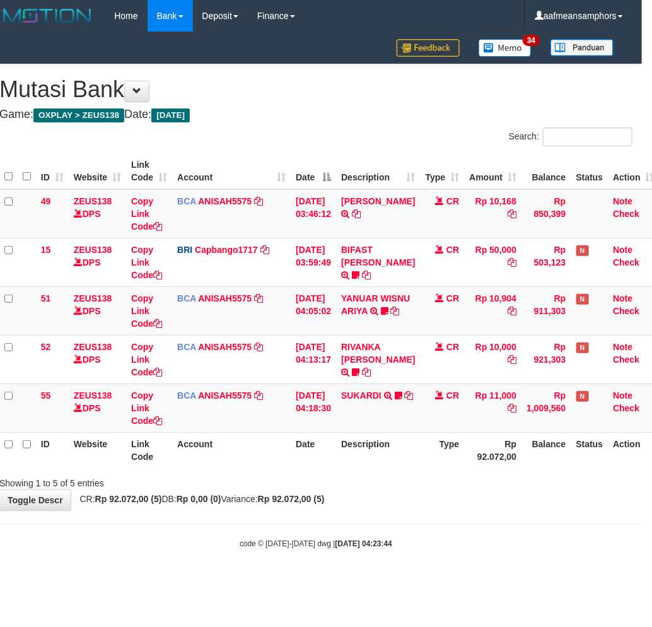
drag, startPoint x: 382, startPoint y: 521, endPoint x: 399, endPoint y: 515, distance: 18.8
click at [381, 521] on body "Toggle navigation Home Bank Account List Load By Website Group [OXPLAY] ZEUS138…" at bounding box center [316, 290] width 652 height 581
click at [483, 544] on div "code © 2012-2018 dwg | 2025/10/01 04:23:46" at bounding box center [316, 543] width 652 height 13
click at [480, 544] on div "code © 2012-2018 dwg | 2025/10/01 04:23:46" at bounding box center [316, 543] width 652 height 13
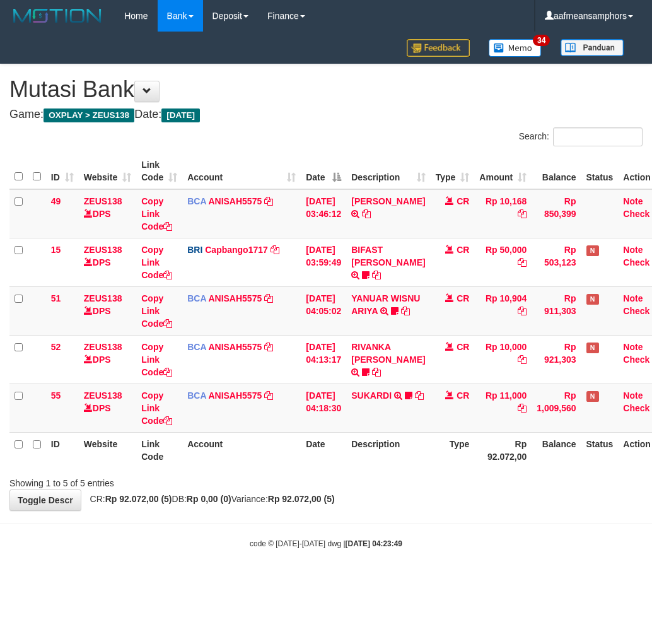
scroll to position [0, 10]
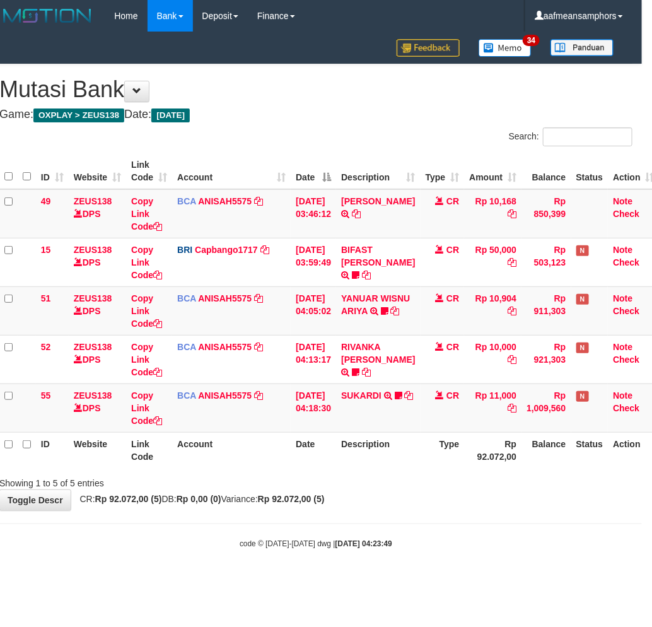
click at [416, 525] on body "Toggle navigation Home Bank Account List Load By Website Group [OXPLAY] ZEUS138…" at bounding box center [316, 290] width 652 height 581
click at [416, 524] on body "Toggle navigation Home Bank Account List Load By Website Group [OXPLAY] ZEUS138…" at bounding box center [316, 290] width 652 height 581
drag, startPoint x: 442, startPoint y: 560, endPoint x: 424, endPoint y: 555, distance: 19.0
click at [439, 556] on body "Toggle navigation Home Bank Account List Load By Website Group [OXPLAY] ZEUS138…" at bounding box center [316, 290] width 652 height 581
click at [423, 555] on body "Toggle navigation Home Bank Account List Load By Website Group [OXPLAY] ZEUS138…" at bounding box center [316, 290] width 652 height 581
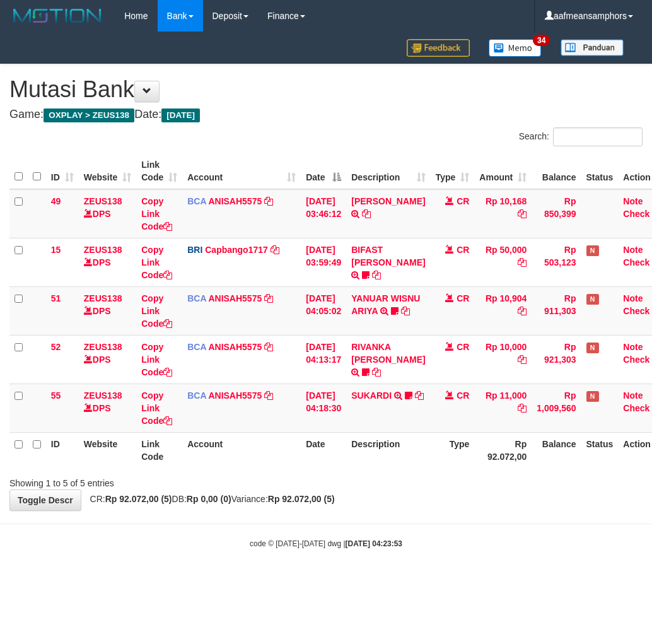
scroll to position [0, 10]
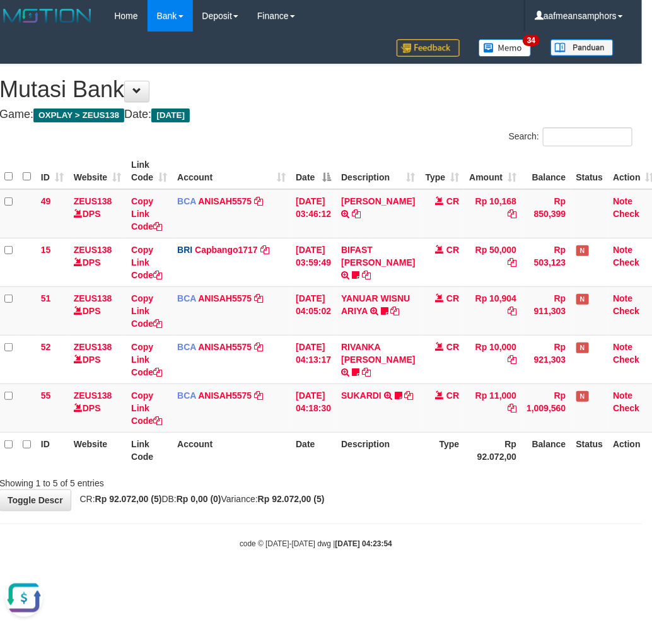
drag, startPoint x: 530, startPoint y: 493, endPoint x: 520, endPoint y: 496, distance: 10.4
click at [524, 496] on div "**********" at bounding box center [316, 287] width 652 height 446
click at [517, 496] on div "**********" at bounding box center [316, 287] width 652 height 446
click at [496, 493] on div "**********" at bounding box center [316, 287] width 652 height 446
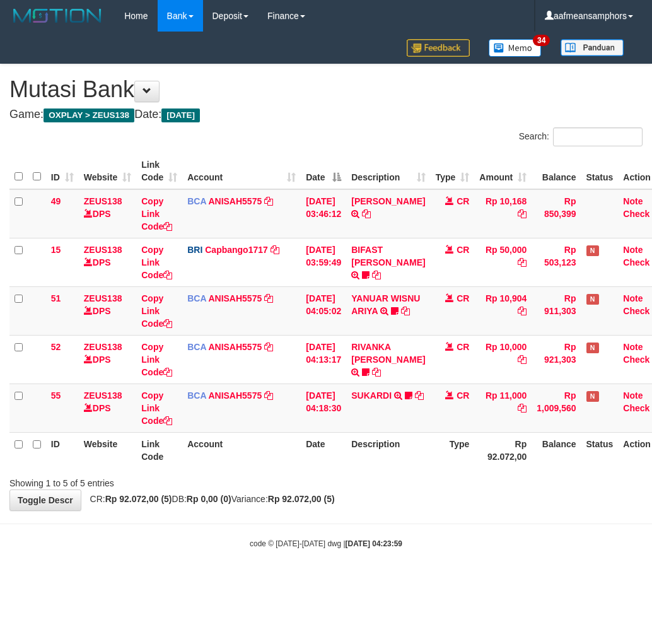
scroll to position [0, 10]
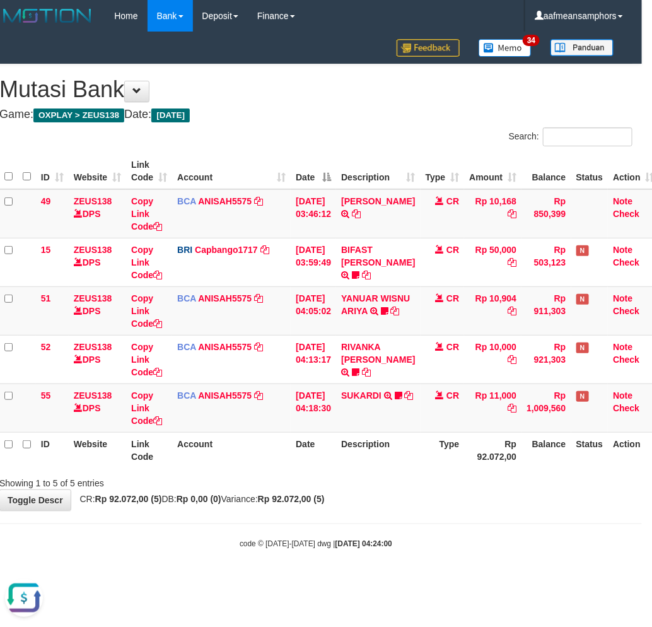
click at [493, 506] on div "**********" at bounding box center [316, 287] width 652 height 446
drag, startPoint x: 481, startPoint y: 502, endPoint x: 472, endPoint y: 492, distance: 13.8
click at [481, 500] on div "**********" at bounding box center [316, 287] width 652 height 446
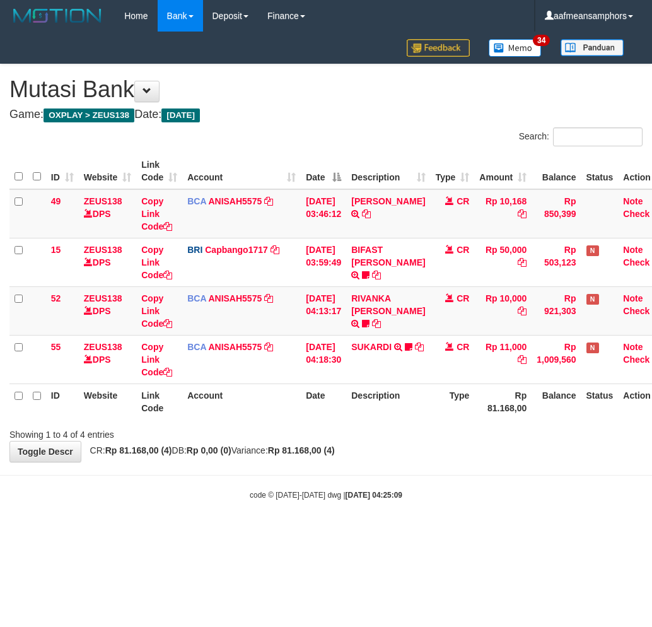
scroll to position [0, 10]
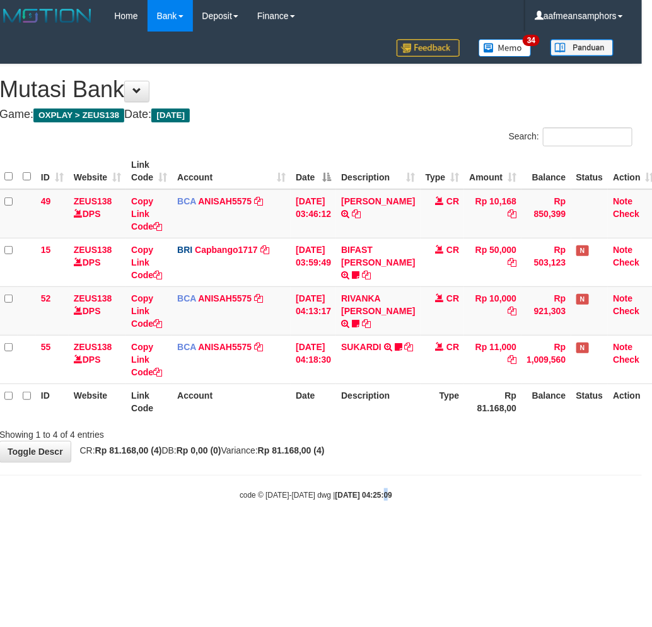
click at [382, 532] on html "Toggle navigation Home Bank Account List Load By Website Group [OXPLAY] ZEUS138…" at bounding box center [316, 266] width 652 height 532
drag, startPoint x: 380, startPoint y: 528, endPoint x: 386, endPoint y: 525, distance: 6.8
click at [386, 525] on html "Toggle navigation Home Bank Account List Load By Website Group [OXPLAY] ZEUS138…" at bounding box center [316, 266] width 652 height 532
click at [410, 532] on html "Toggle navigation Home Bank Account List Load By Website Group [OXPLAY] ZEUS138…" at bounding box center [316, 266] width 652 height 532
click at [406, 532] on html "Toggle navigation Home Bank Account List Load By Website Group [OXPLAY] ZEUS138…" at bounding box center [316, 266] width 652 height 532
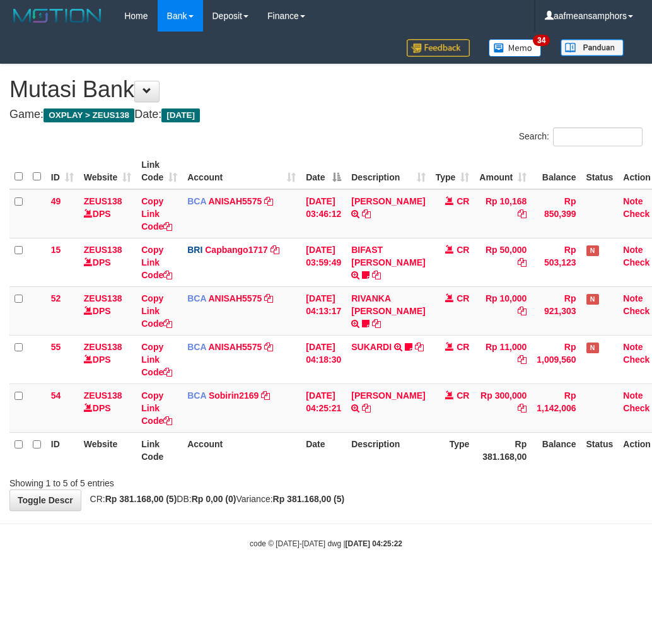
scroll to position [0, 10]
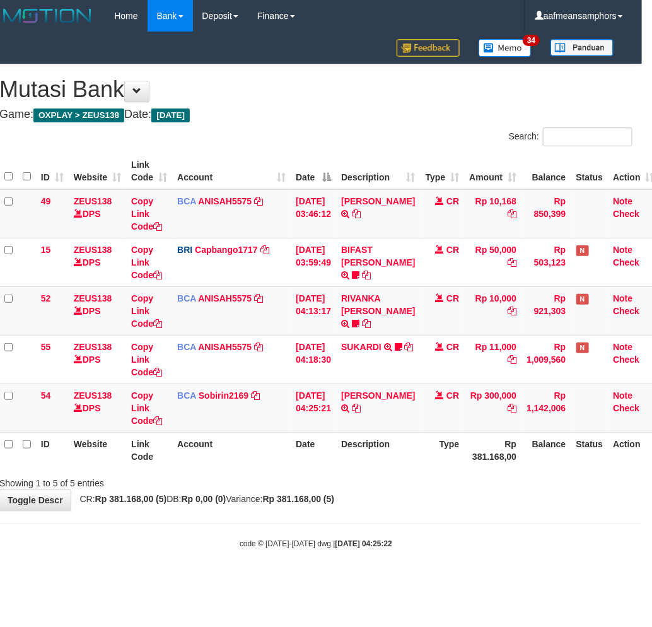
click at [407, 506] on div "**********" at bounding box center [316, 287] width 652 height 446
drag, startPoint x: 407, startPoint y: 506, endPoint x: 646, endPoint y: 468, distance: 241.5
click at [421, 505] on div "**********" at bounding box center [316, 287] width 652 height 446
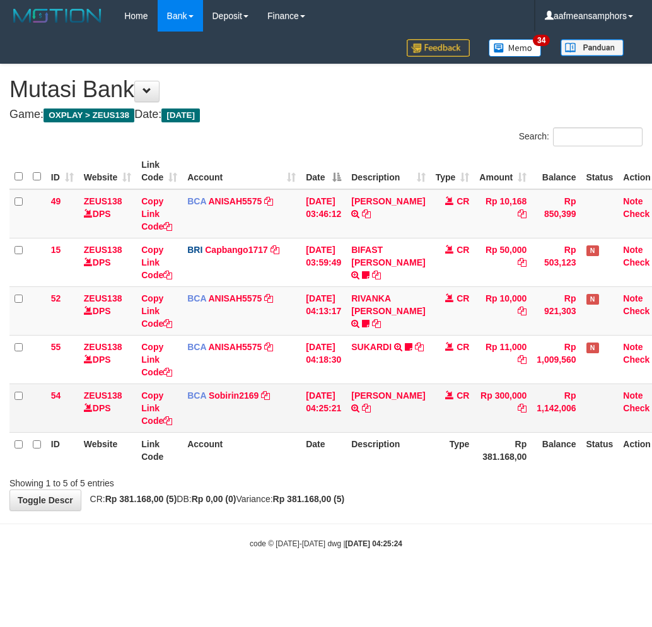
scroll to position [0, 10]
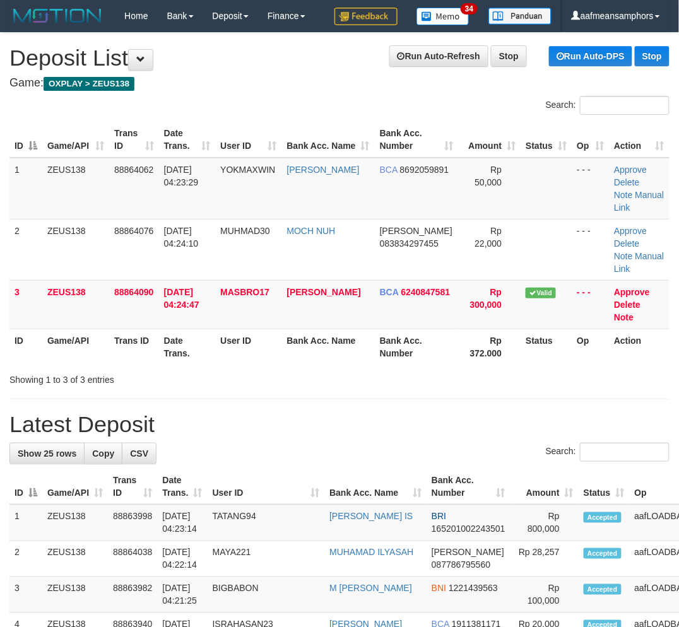
click at [295, 412] on h1 "Latest Deposit" at bounding box center [339, 424] width 660 height 25
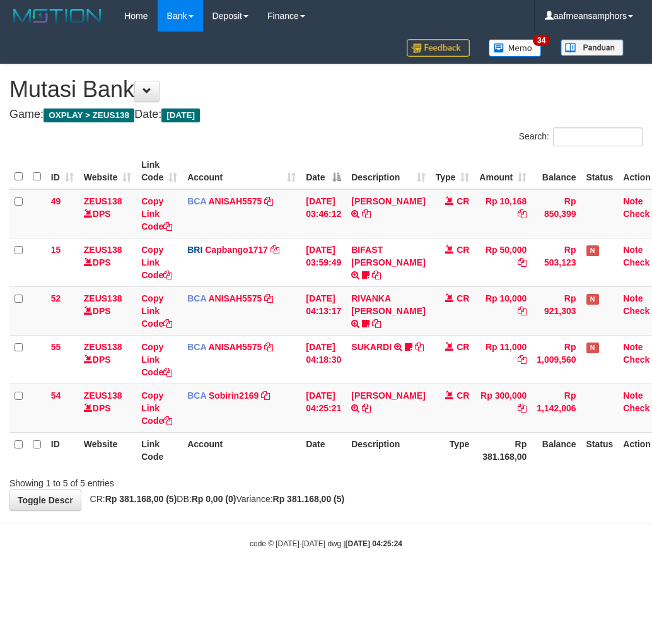
scroll to position [0, 10]
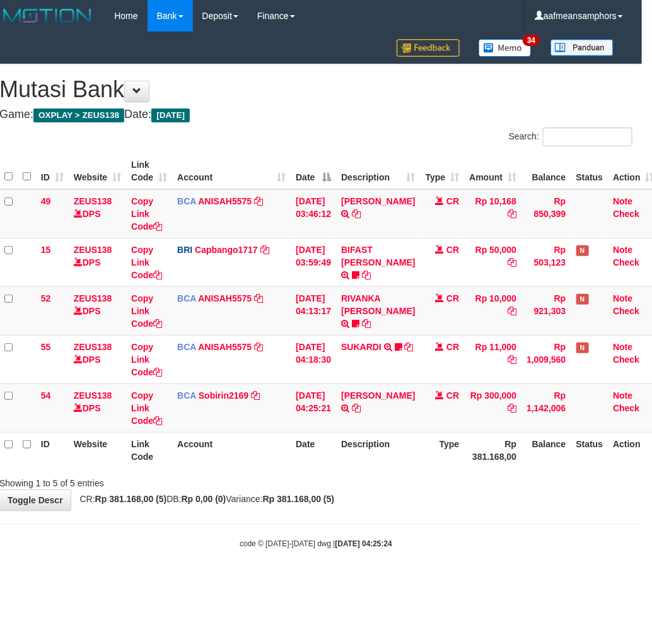
drag, startPoint x: 441, startPoint y: 499, endPoint x: 634, endPoint y: 433, distance: 204.0
click at [447, 496] on div "**********" at bounding box center [316, 287] width 652 height 446
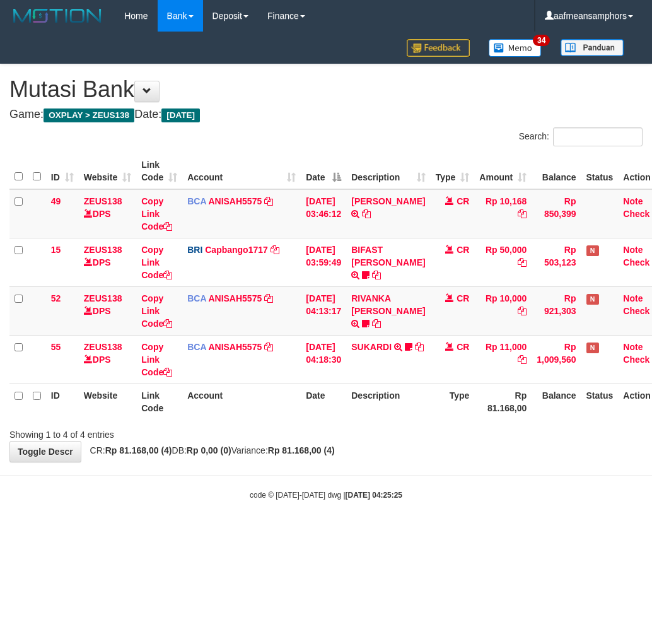
scroll to position [0, 10]
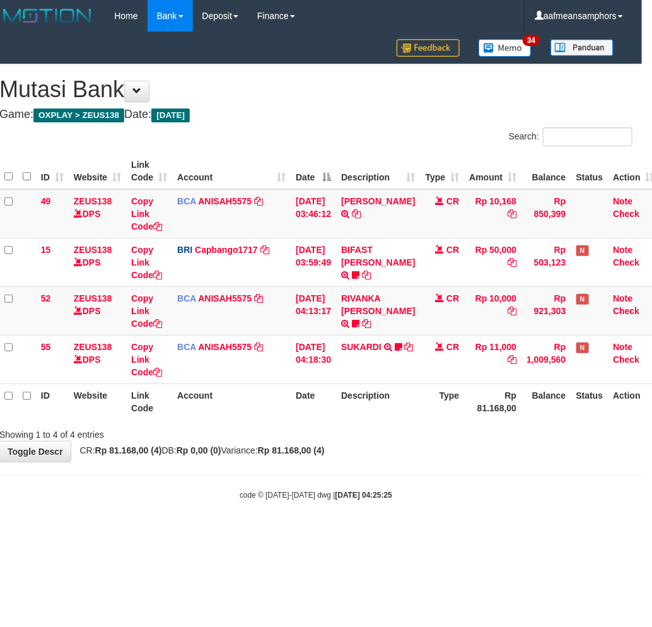
click at [373, 532] on html "Toggle navigation Home Bank Account List Load By Website Group [OXPLAY] ZEUS138…" at bounding box center [316, 266] width 652 height 532
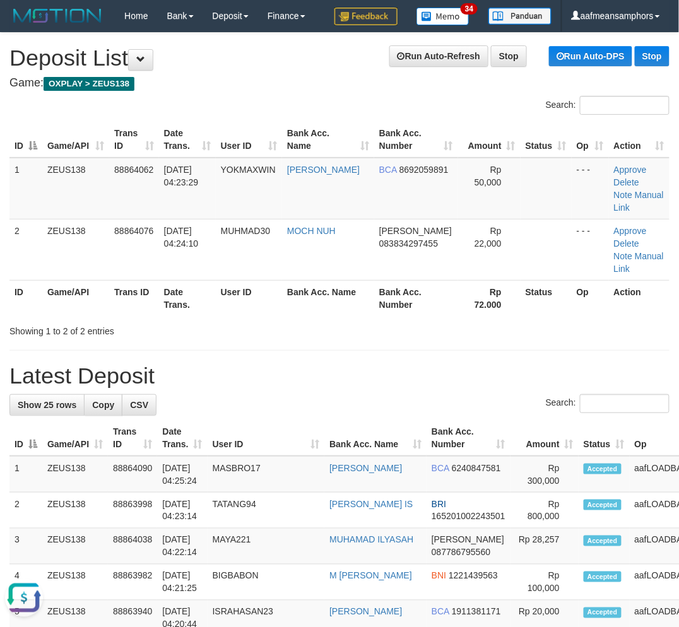
click at [300, 320] on div "Showing 1 to 2 of 2 entries" at bounding box center [339, 329] width 679 height 18
click at [317, 286] on tr "ID Game/API Trans ID Date Trans. User ID Bank Acc. Name Bank Acc. Number Rp 72.…" at bounding box center [339, 298] width 660 height 36
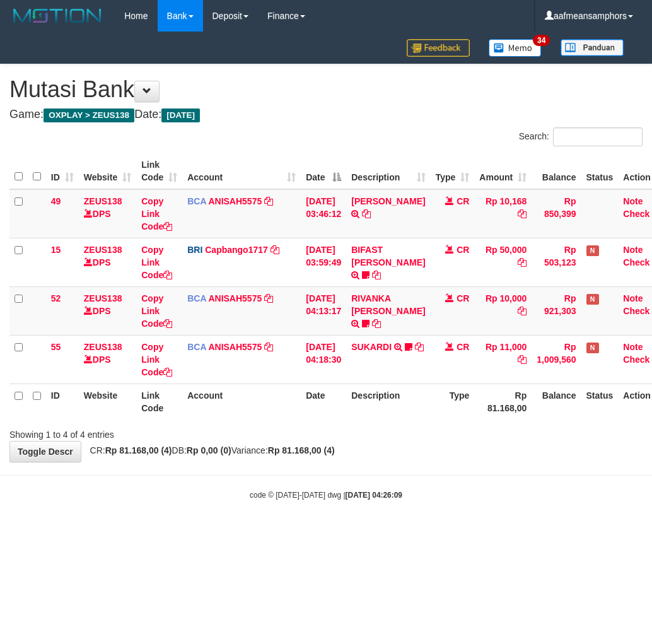
scroll to position [0, 10]
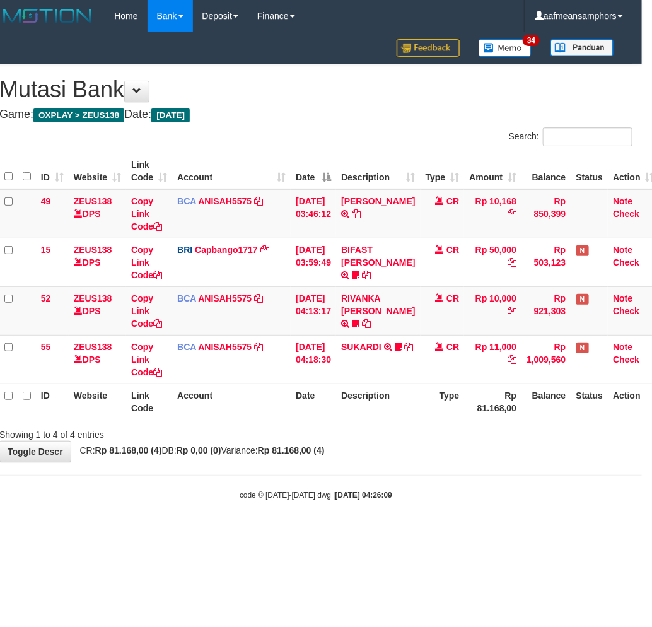
click at [279, 476] on body "Toggle navigation Home Bank Account List Load By Website Group [OXPLAY] ZEUS138…" at bounding box center [316, 266] width 652 height 532
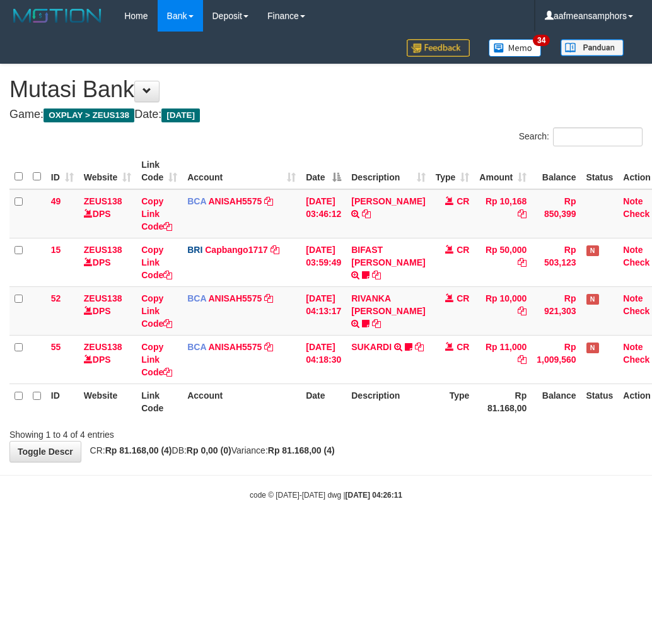
scroll to position [0, 10]
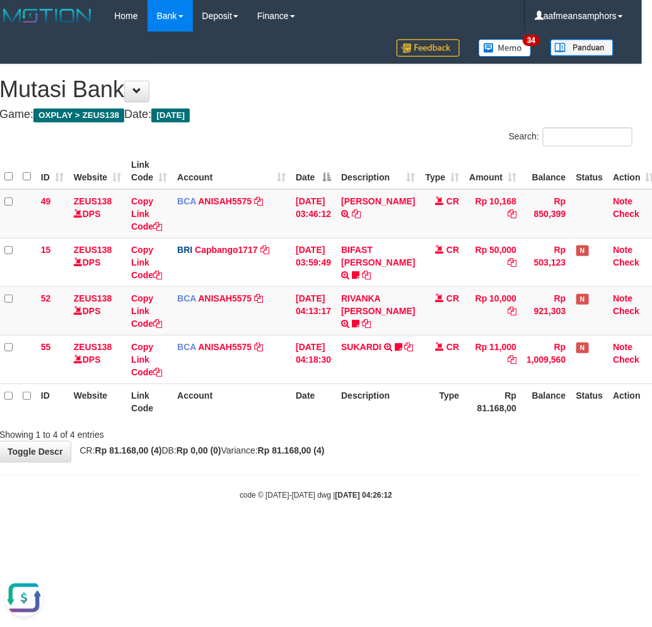
click at [339, 525] on body "Toggle navigation Home Bank Account List Load By Website Group [OXPLAY] ZEUS138…" at bounding box center [316, 266] width 652 height 532
drag, startPoint x: 339, startPoint y: 525, endPoint x: 367, endPoint y: 533, distance: 29.5
click at [368, 532] on html "Toggle navigation Home Bank Account List Load By Website Group [OXPLAY] ZEUS138…" at bounding box center [316, 266] width 652 height 532
click at [366, 532] on html "Toggle navigation Home Bank Account List Load By Website Group [OXPLAY] ZEUS138…" at bounding box center [316, 266] width 652 height 532
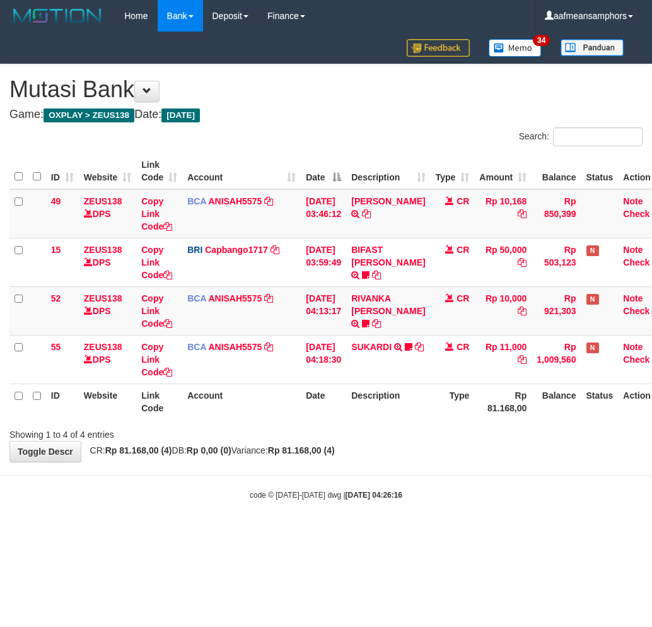
scroll to position [0, 10]
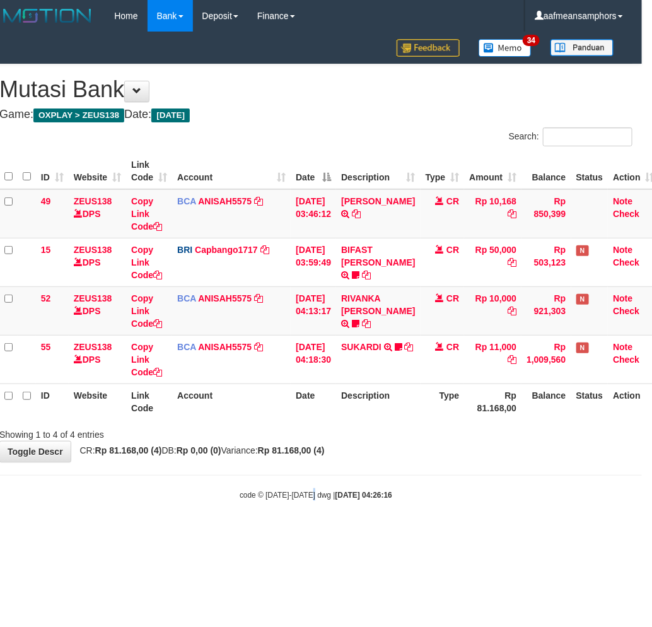
click at [320, 514] on body "Toggle navigation Home Bank Account List Load By Website Group [OXPLAY] ZEUS138…" at bounding box center [316, 266] width 652 height 532
click at [368, 500] on body "Toggle navigation Home Bank Account List Load By Website Group [OXPLAY] ZEUS138…" at bounding box center [316, 266] width 652 height 532
click at [363, 511] on body "Toggle navigation Home Bank Account List Load By Website Group [OXPLAY] ZEUS138…" at bounding box center [316, 266] width 652 height 532
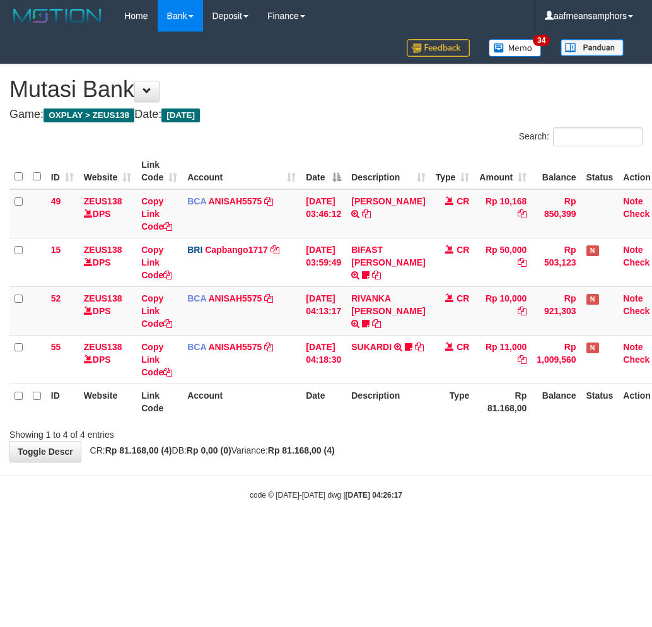
scroll to position [0, 10]
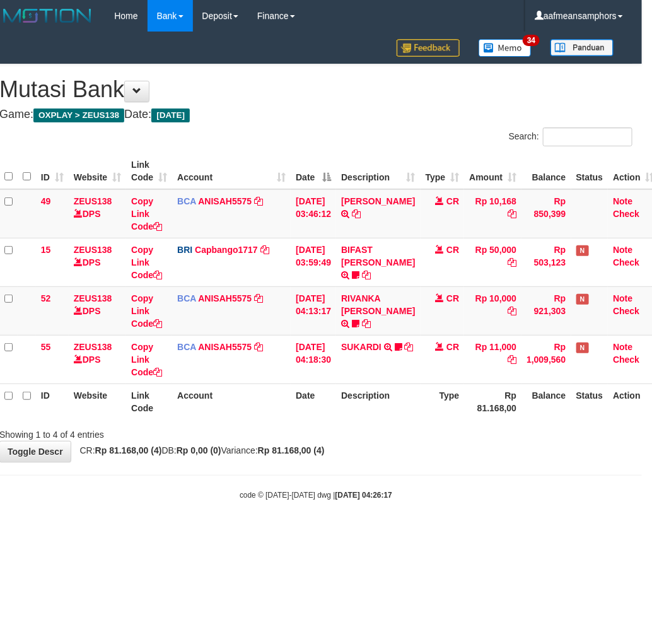
drag, startPoint x: 438, startPoint y: 532, endPoint x: 651, endPoint y: 419, distance: 240.6
click at [451, 520] on body "Toggle navigation Home Bank Account List Load By Website Group [OXPLAY] ZEUS138…" at bounding box center [316, 266] width 652 height 532
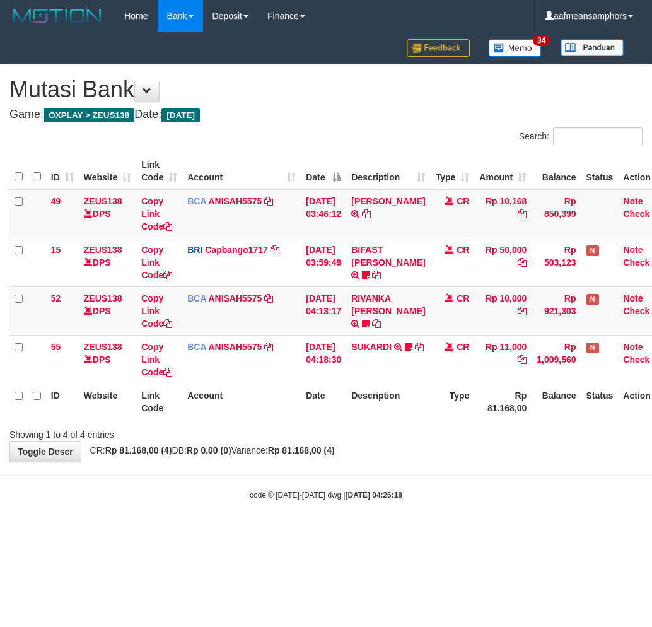
scroll to position [0, 10]
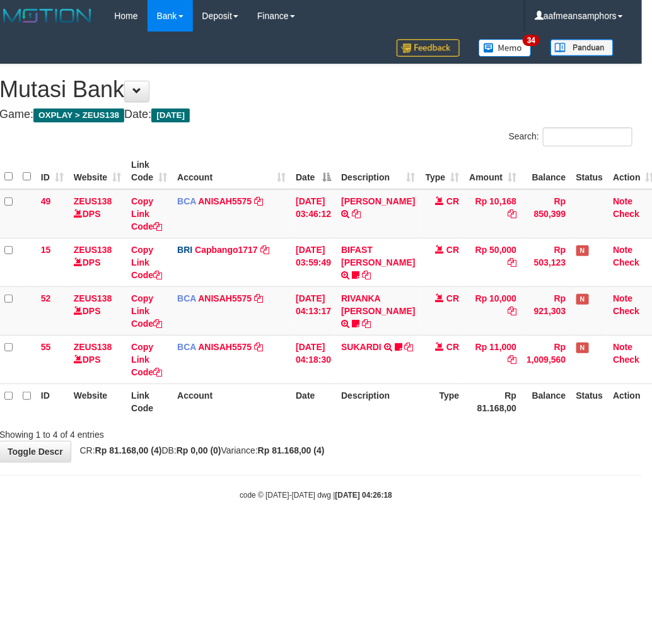
click at [532, 505] on body "Toggle navigation Home Bank Account List Load By Website Group [OXPLAY] ZEUS138…" at bounding box center [316, 266] width 652 height 532
click at [492, 507] on body "Toggle navigation Home Bank Account List Load By Website Group [OXPLAY] ZEUS138…" at bounding box center [316, 266] width 652 height 532
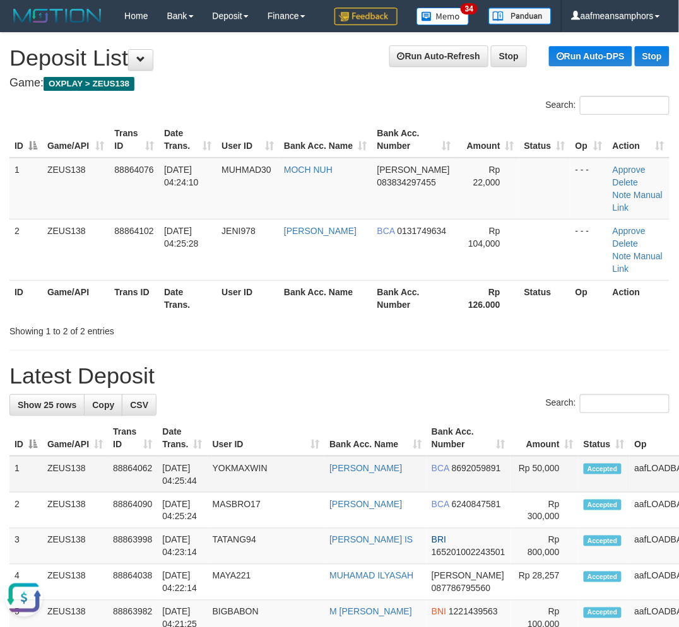
click at [510, 456] on td "Rp 50,000" at bounding box center [544, 474] width 68 height 37
drag, startPoint x: 510, startPoint y: 450, endPoint x: 425, endPoint y: 460, distance: 85.2
click at [487, 456] on tr "1 ZEUS138 88864062 01/10/2025 04:25:44 YOKMAXWIN CANDRA CANTONA BCA 8692059891 …" at bounding box center [391, 474] width 765 height 37
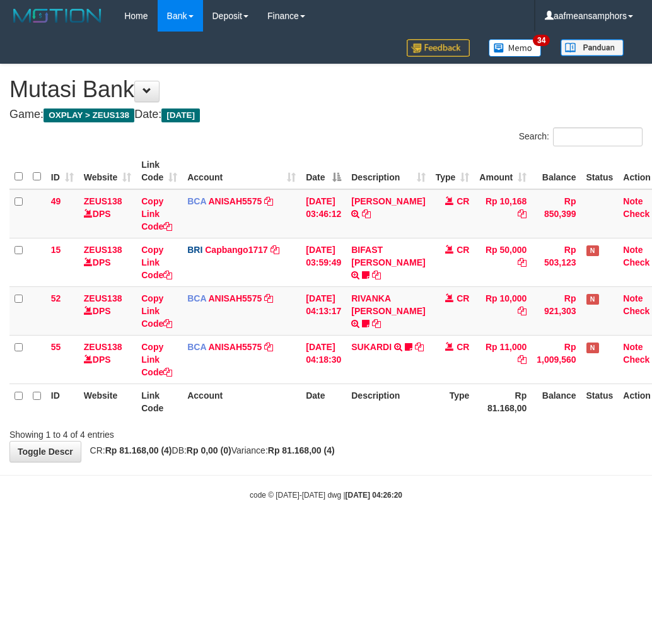
scroll to position [0, 10]
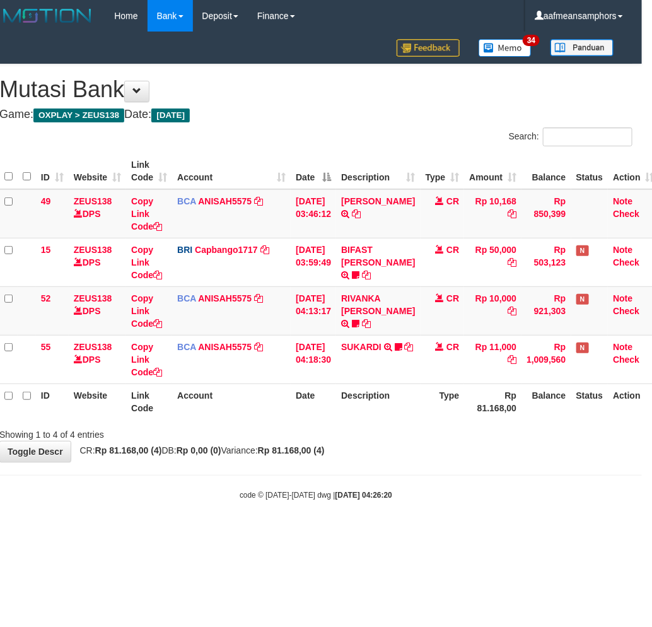
drag, startPoint x: 0, startPoint y: 0, endPoint x: 510, endPoint y: 503, distance: 715.7
click at [510, 502] on body "Toggle navigation Home Bank Account List Load By Website Group [OXPLAY] ZEUS138…" at bounding box center [316, 266] width 652 height 532
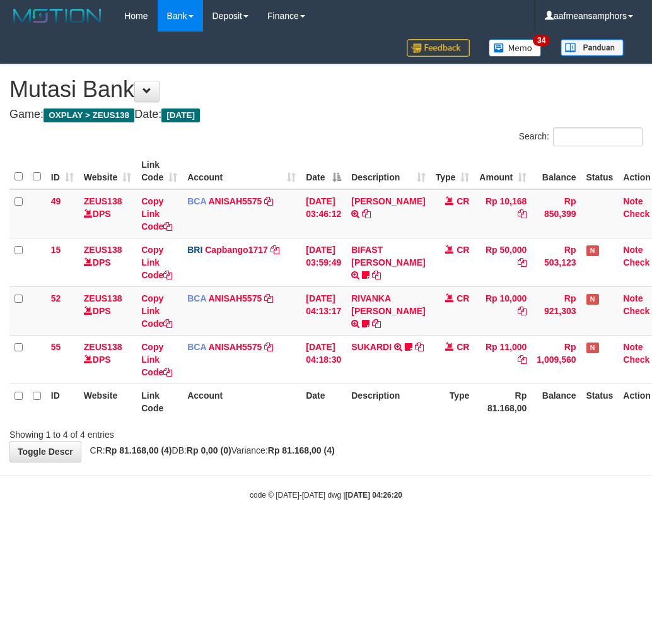
scroll to position [0, 10]
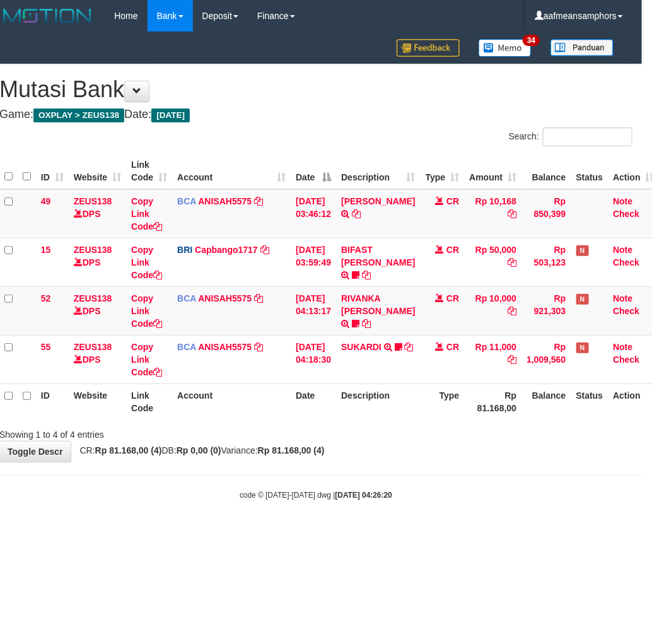
click at [484, 434] on div "Showing 1 to 4 of 4 entries" at bounding box center [316, 432] width 652 height 18
click at [554, 488] on div "code © 2012-2018 dwg | 2025/10/01 04:26:24" at bounding box center [316, 494] width 652 height 13
drag, startPoint x: 554, startPoint y: 488, endPoint x: 550, endPoint y: 482, distance: 7.4
click at [554, 488] on div "code © 2012-2018 dwg | 2025/10/01 04:26:24" at bounding box center [316, 494] width 652 height 13
click at [322, 395] on th "Date" at bounding box center [313, 401] width 45 height 36
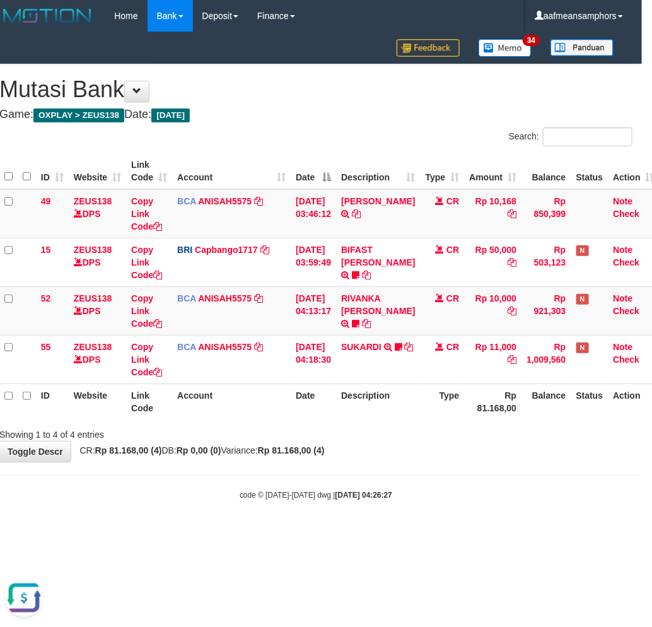
click at [372, 388] on th "Description" at bounding box center [378, 401] width 84 height 36
click at [522, 467] on body "Toggle navigation Home Bank Account List Load By Website Group [OXPLAY] ZEUS138…" at bounding box center [316, 266] width 652 height 532
drag, startPoint x: 520, startPoint y: 467, endPoint x: 591, endPoint y: 448, distance: 73.1
click at [520, 467] on body "Toggle navigation Home Bank Account List Load By Website Group [OXPLAY] ZEUS138…" at bounding box center [316, 266] width 652 height 532
